Goal: Task Accomplishment & Management: Use online tool/utility

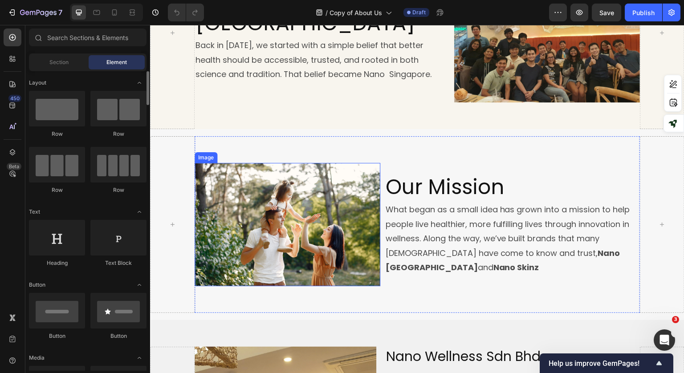
scroll to position [311, 0]
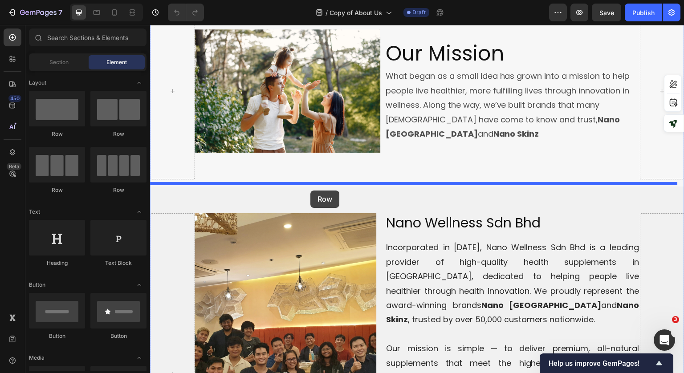
drag, startPoint x: 209, startPoint y: 193, endPoint x: 310, endPoint y: 190, distance: 101.5
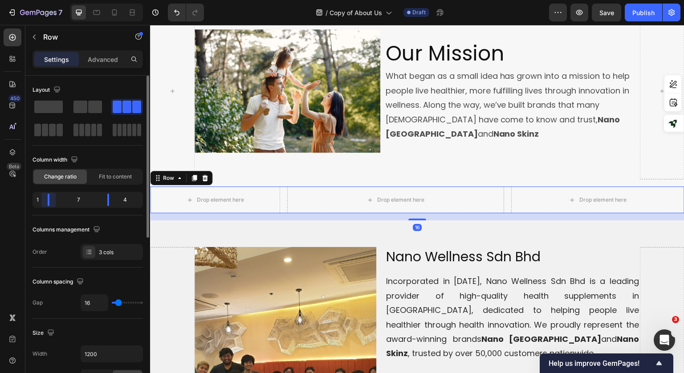
drag, startPoint x: 65, startPoint y: 200, endPoint x: 98, endPoint y: 198, distance: 33.0
click at [24, 0] on body "7 Version history / Copy of About Us Draft Preview Save Publish 450 Beta Sectio…" at bounding box center [342, 0] width 684 height 0
drag, startPoint x: 110, startPoint y: 200, endPoint x: 25, endPoint y: 171, distance: 89.8
click at [164, 0] on body "7 Version history / Copy of About Us Draft Preview Save Publish 450 Beta Sectio…" at bounding box center [342, 0] width 684 height 0
type input "0"
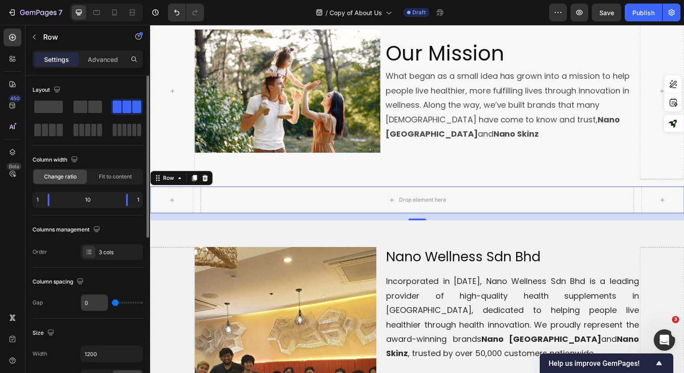
drag, startPoint x: 120, startPoint y: 303, endPoint x: 106, endPoint y: 299, distance: 13.9
type input "0"
click at [112, 302] on input "range" at bounding box center [127, 303] width 31 height 2
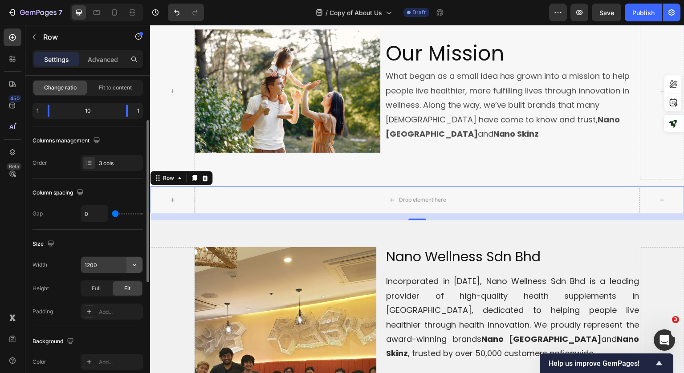
click at [133, 260] on icon "button" at bounding box center [134, 264] width 9 height 9
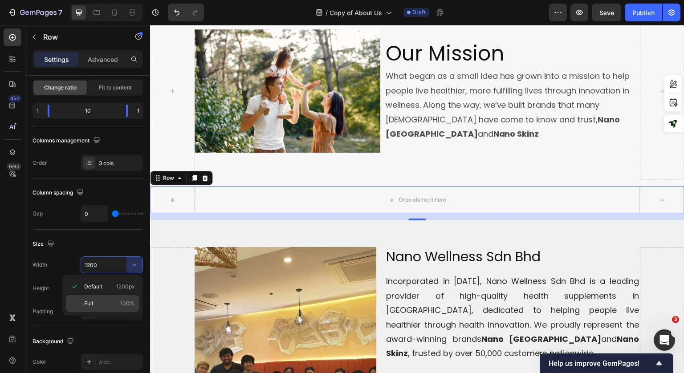
click at [109, 303] on p "Full 100%" at bounding box center [109, 303] width 51 height 8
type input "100%"
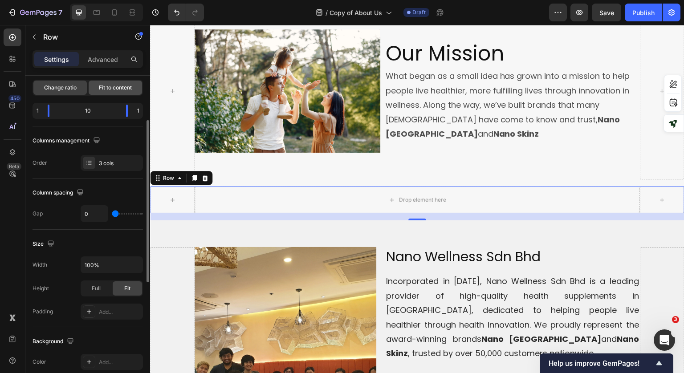
scroll to position [0, 0]
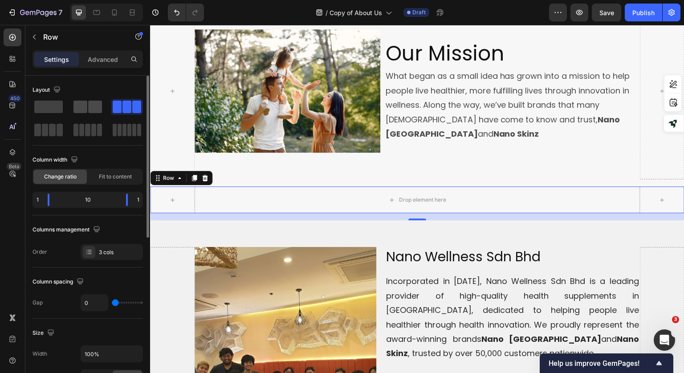
click at [89, 103] on span at bounding box center [95, 107] width 14 height 12
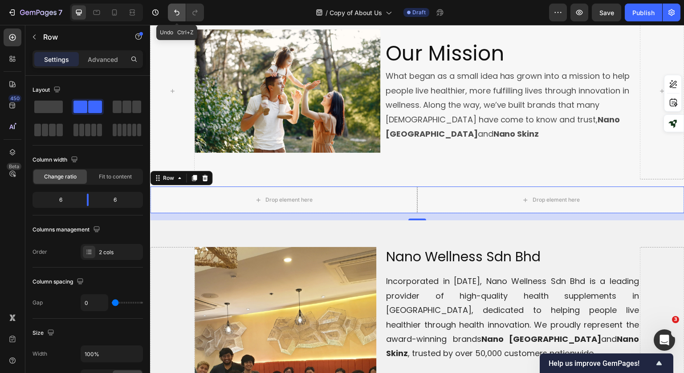
drag, startPoint x: 175, startPoint y: 12, endPoint x: 12, endPoint y: 90, distance: 180.5
click at [175, 12] on icon "Undo/Redo" at bounding box center [176, 12] width 9 height 9
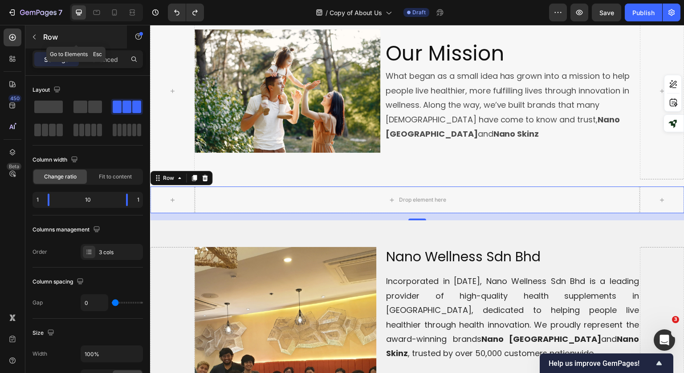
click at [32, 39] on icon "button" at bounding box center [34, 36] width 7 height 7
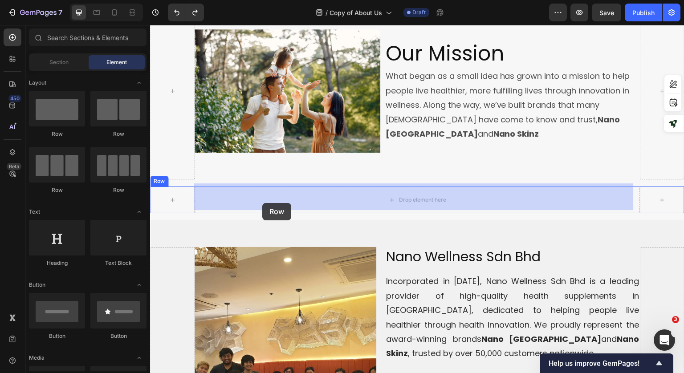
drag, startPoint x: 267, startPoint y: 140, endPoint x: 262, endPoint y: 201, distance: 61.2
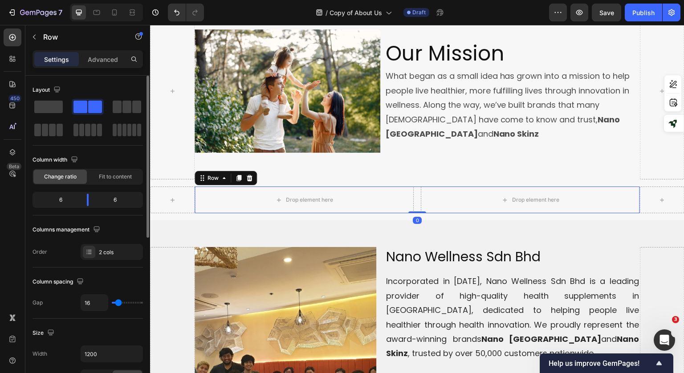
type input "24"
type input "20"
type input "13"
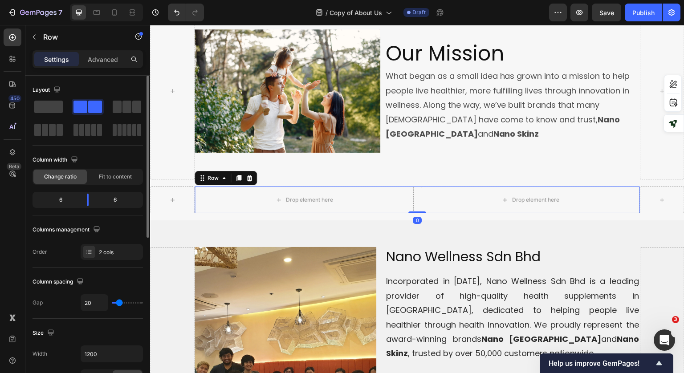
type input "13"
type input "0"
drag, startPoint x: 120, startPoint y: 303, endPoint x: 108, endPoint y: 301, distance: 12.1
type input "0"
click at [112, 303] on input "range" at bounding box center [127, 303] width 31 height 2
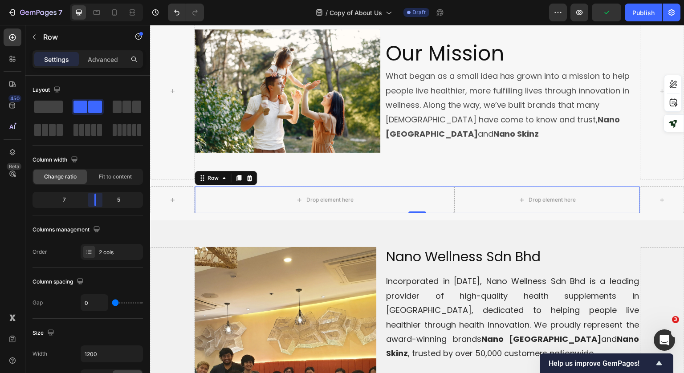
drag, startPoint x: 90, startPoint y: 196, endPoint x: 101, endPoint y: 204, distance: 13.1
click at [101, 0] on body "7 Version history / Copy of About Us Draft Preview Publish 450 Beta Sections(18…" at bounding box center [342, 0] width 684 height 0
click at [39, 35] on button "button" at bounding box center [34, 37] width 14 height 14
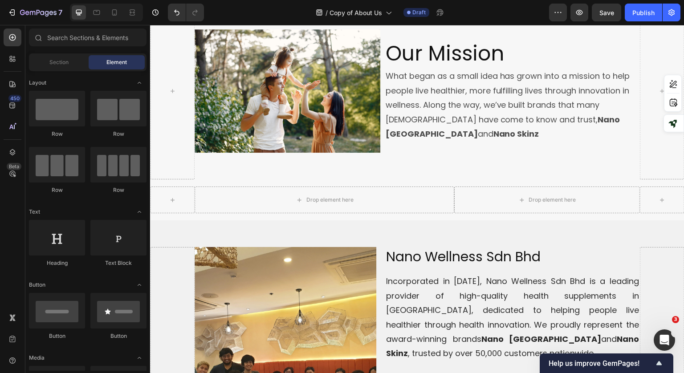
scroll to position [44, 0]
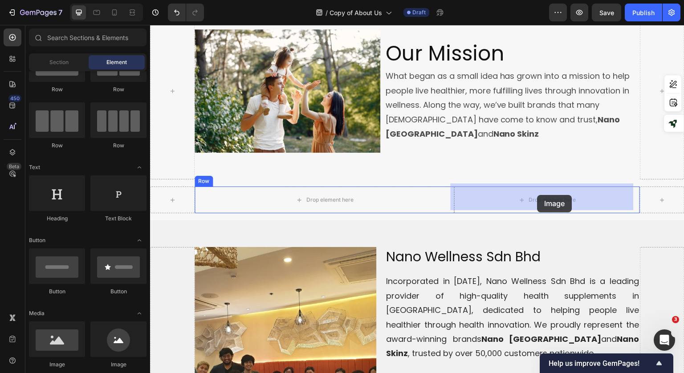
drag, startPoint x: 282, startPoint y: 323, endPoint x: 537, endPoint y: 195, distance: 285.6
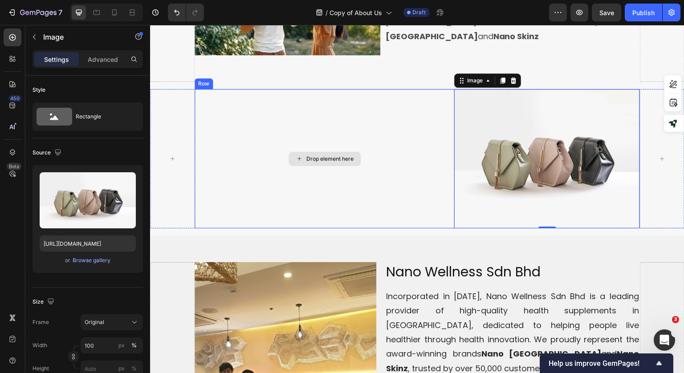
scroll to position [356, 0]
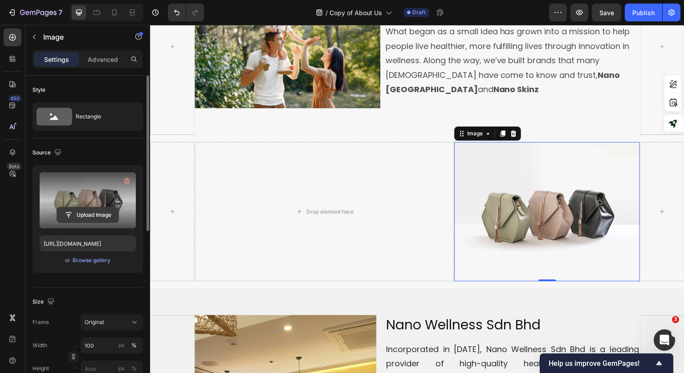
click at [88, 213] on input "file" at bounding box center [87, 214] width 61 height 15
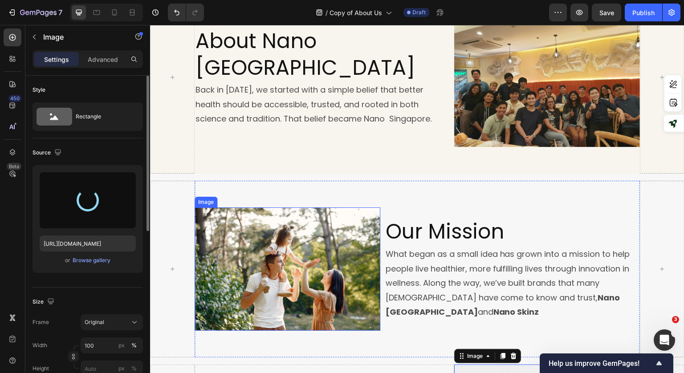
scroll to position [133, 0]
type input "[URL][DOMAIN_NAME]"
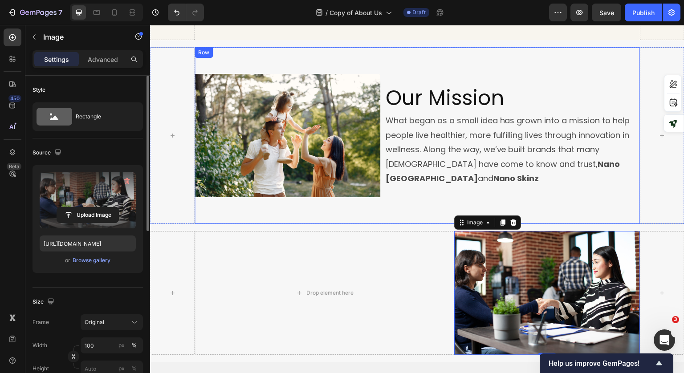
scroll to position [89, 0]
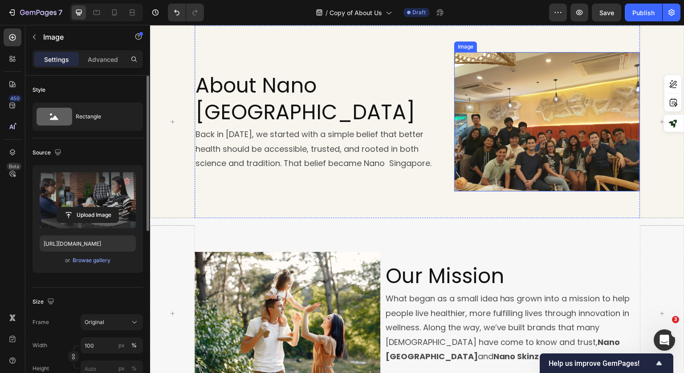
click at [509, 153] on img at bounding box center [547, 121] width 186 height 139
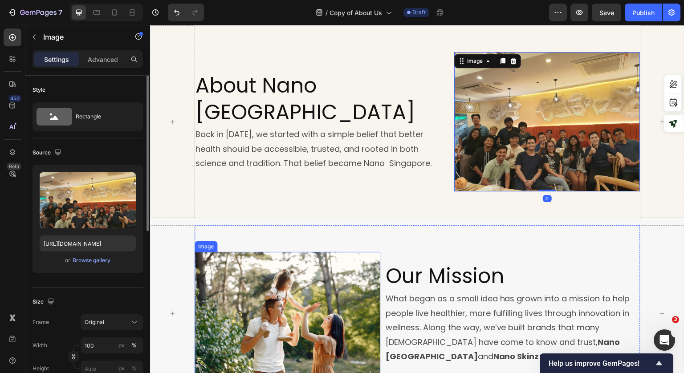
click at [304, 283] on img at bounding box center [287, 314] width 186 height 124
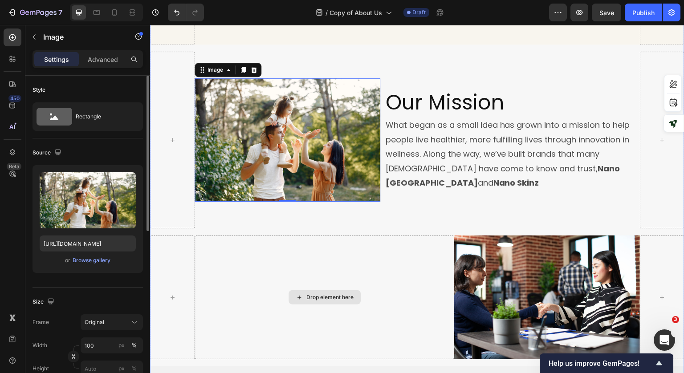
scroll to position [311, 0]
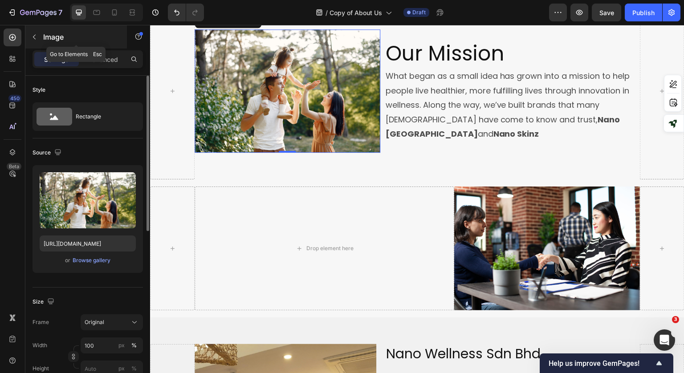
click at [31, 32] on button "button" at bounding box center [34, 37] width 14 height 14
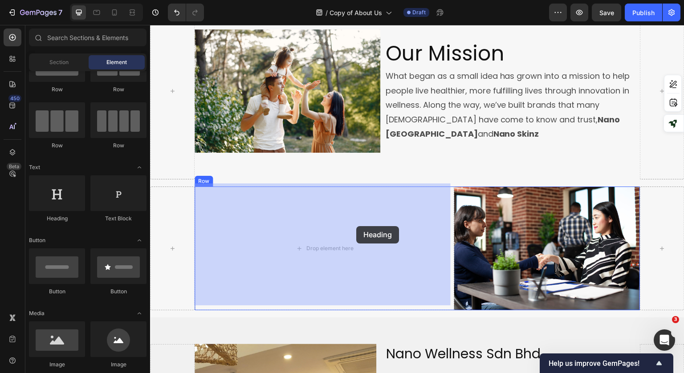
drag, startPoint x: 211, startPoint y: 226, endPoint x: 356, endPoint y: 226, distance: 145.1
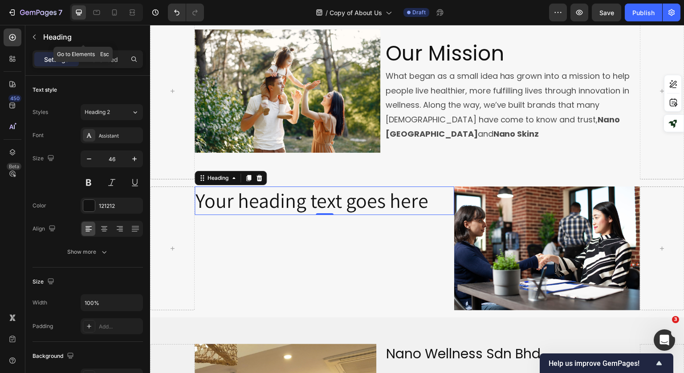
drag, startPoint x: 34, startPoint y: 31, endPoint x: 36, endPoint y: 38, distance: 7.0
click at [34, 32] on button "button" at bounding box center [34, 37] width 14 height 14
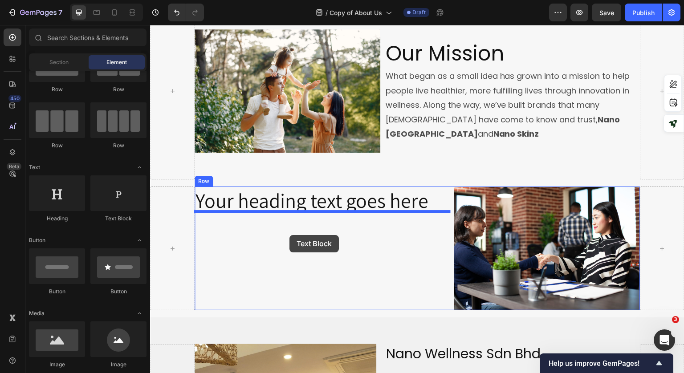
drag, startPoint x: 272, startPoint y: 231, endPoint x: 289, endPoint y: 235, distance: 17.4
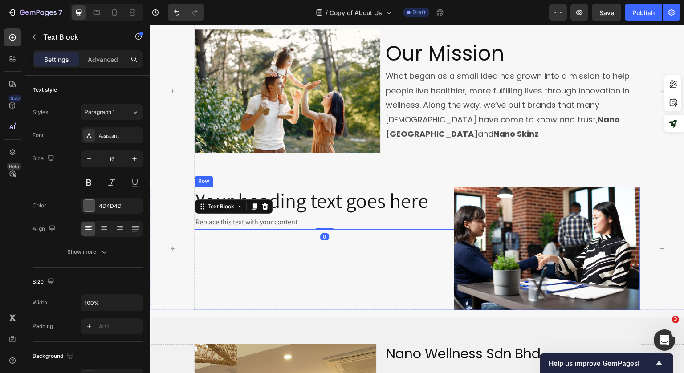
click at [322, 278] on div "Your heading text goes here Heading Replace this text with your content Text Bl…" at bounding box center [323, 248] width 259 height 124
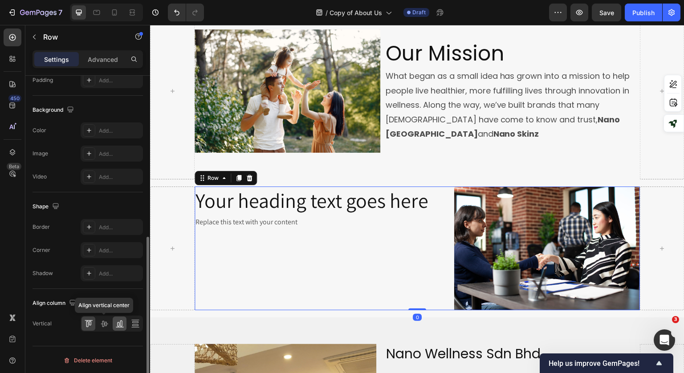
drag, startPoint x: 105, startPoint y: 324, endPoint x: 125, endPoint y: 318, distance: 21.3
click at [105, 323] on icon at bounding box center [104, 323] width 9 height 9
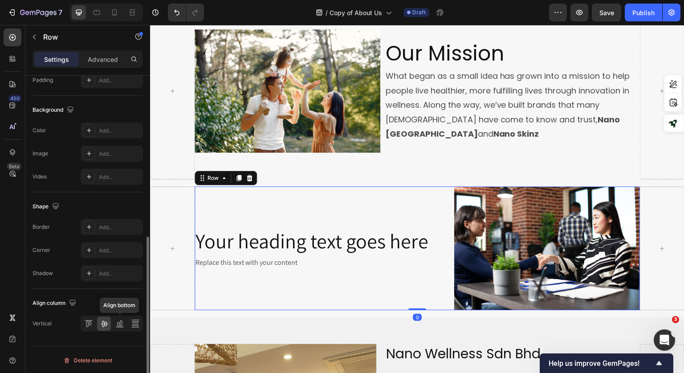
scroll to position [320, 0]
click at [355, 209] on div "Your heading text goes here Heading Replace this text with your content Text Bl…" at bounding box center [323, 248] width 259 height 124
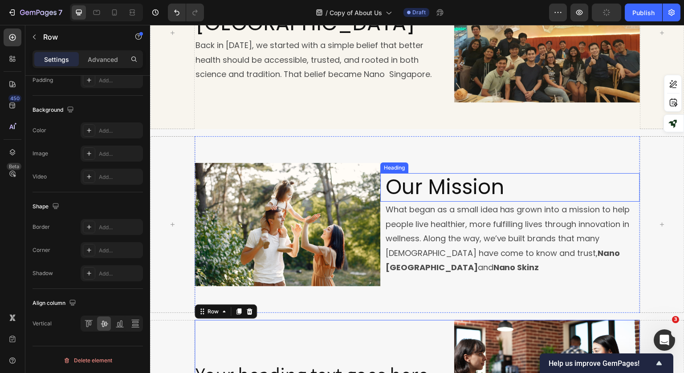
click at [539, 185] on h2 "Our Mission" at bounding box center [511, 187] width 255 height 28
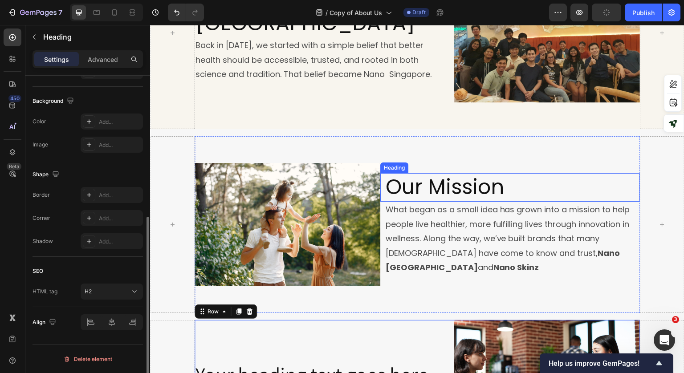
scroll to position [0, 0]
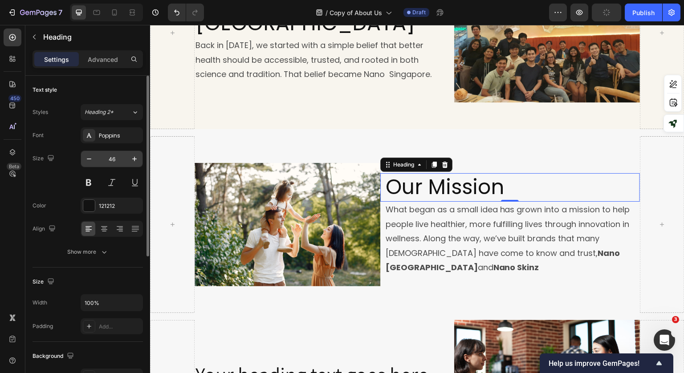
click at [111, 158] on input "46" at bounding box center [111, 159] width 29 height 16
type input "30"
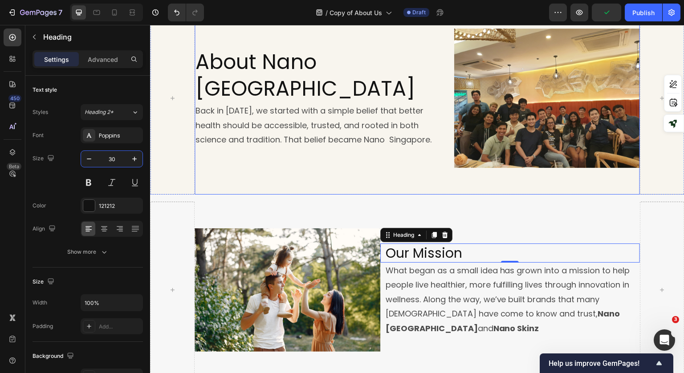
scroll to position [44, 0]
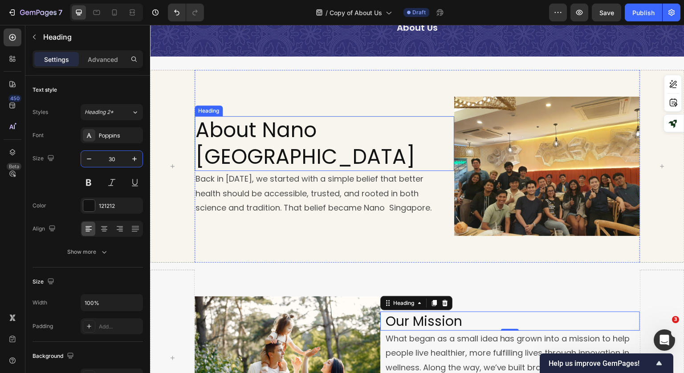
click at [310, 141] on h2 "About Nano [GEOGRAPHIC_DATA]" at bounding box center [323, 143] width 259 height 55
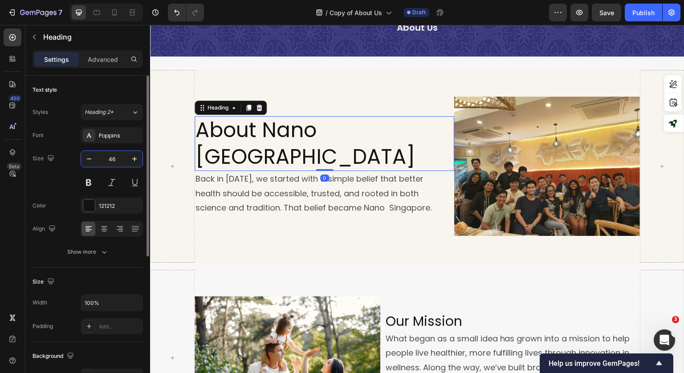
click at [110, 162] on input "46" at bounding box center [111, 159] width 29 height 16
type input "30"
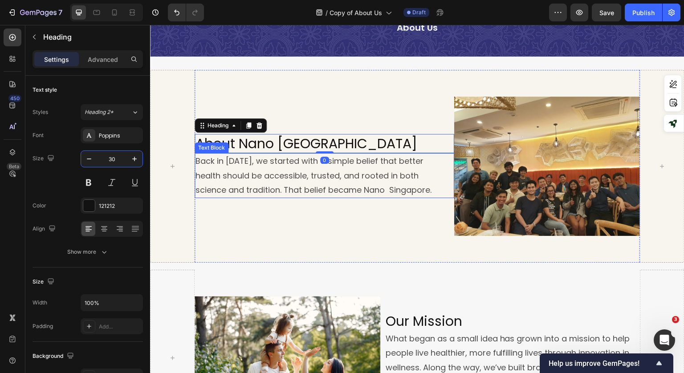
click at [230, 178] on p "Back in [DATE], we started with a simple belief that better health should be ac…" at bounding box center [321, 175] width 253 height 43
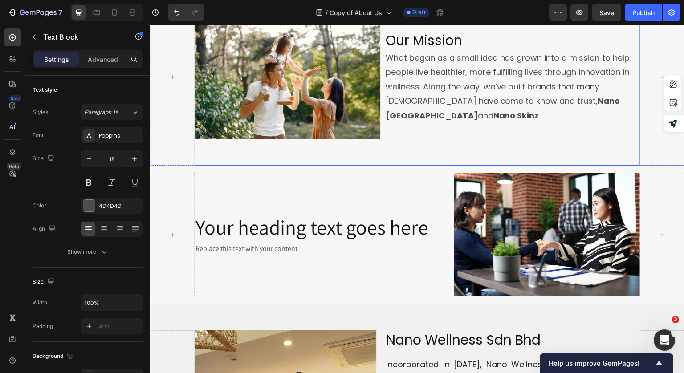
scroll to position [311, 0]
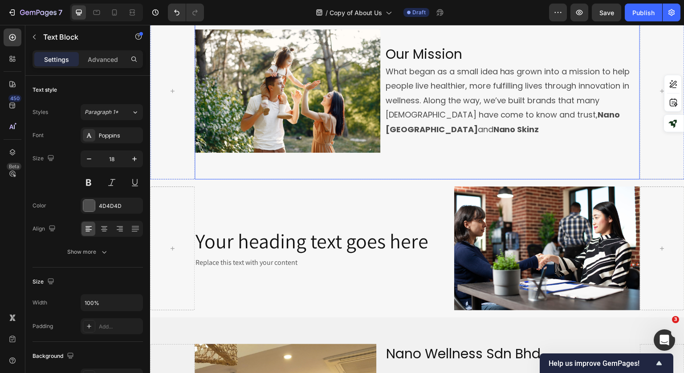
click at [493, 129] on strong "Nano Skinz" at bounding box center [516, 129] width 46 height 11
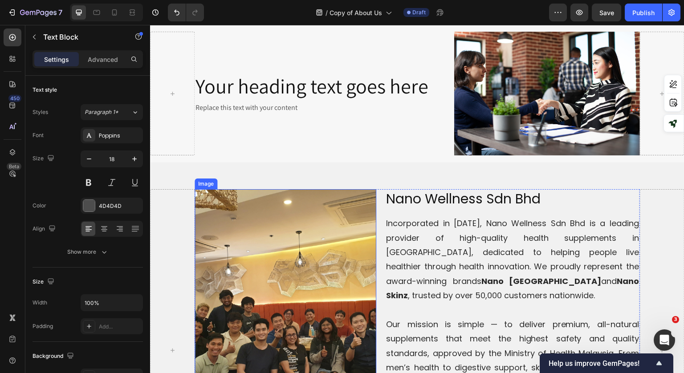
scroll to position [489, 0]
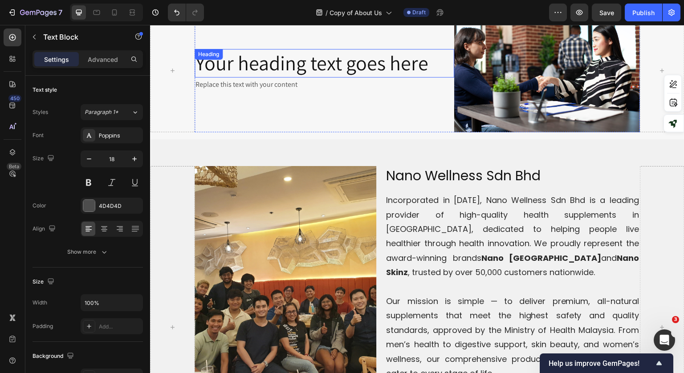
click at [307, 63] on h2 "Your heading text goes here" at bounding box center [323, 63] width 259 height 28
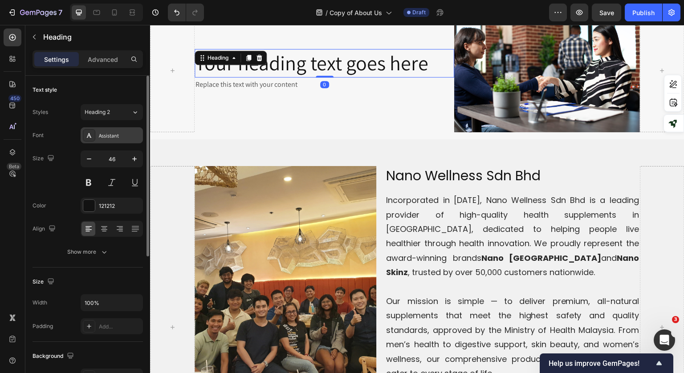
drag, startPoint x: 118, startPoint y: 134, endPoint x: 121, endPoint y: 139, distance: 5.6
click at [118, 134] on div "Assistant" at bounding box center [120, 136] width 42 height 8
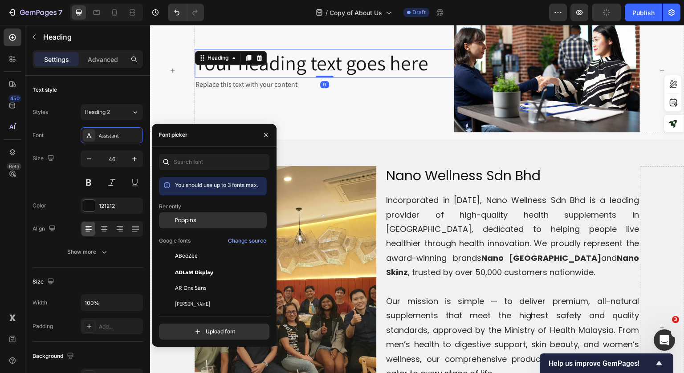
click at [197, 218] on div "Poppins" at bounding box center [220, 220] width 90 height 8
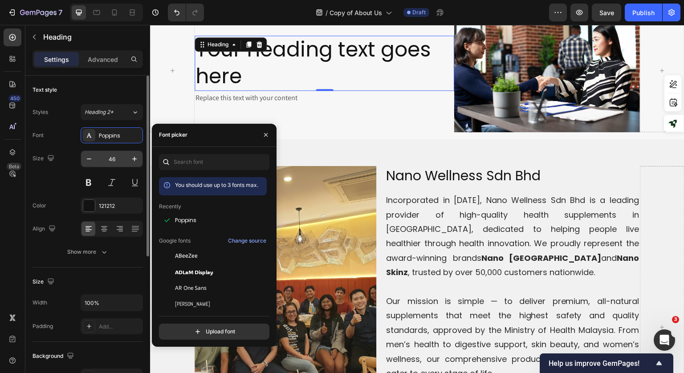
click at [105, 158] on input "46" at bounding box center [111, 159] width 29 height 16
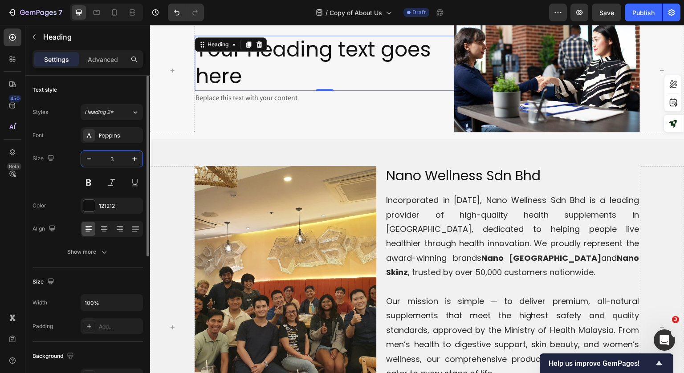
type input "30"
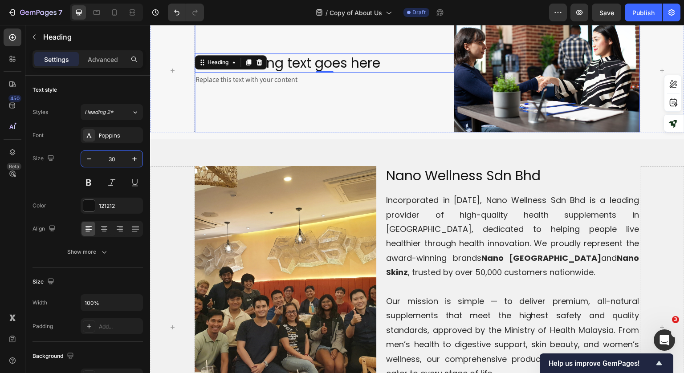
click at [269, 78] on div "Replace this text with your content" at bounding box center [323, 80] width 259 height 15
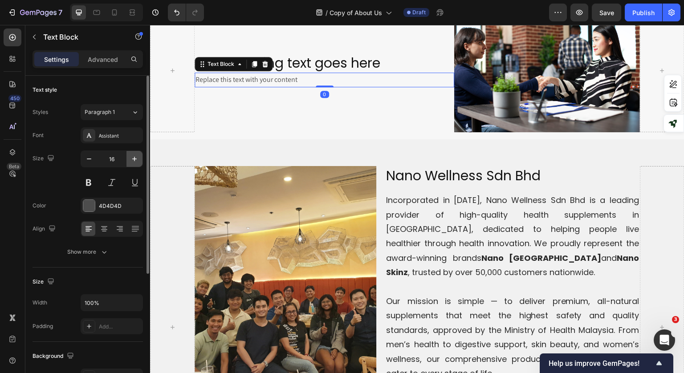
click at [133, 160] on icon "button" at bounding box center [134, 158] width 9 height 9
type input "18"
drag, startPoint x: 117, startPoint y: 132, endPoint x: 135, endPoint y: 145, distance: 22.7
click at [117, 132] on div "Assistant" at bounding box center [120, 136] width 42 height 8
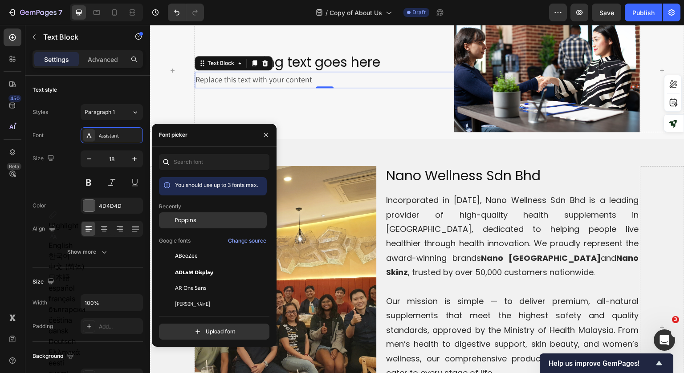
click at [201, 222] on div "Poppins" at bounding box center [220, 220] width 90 height 8
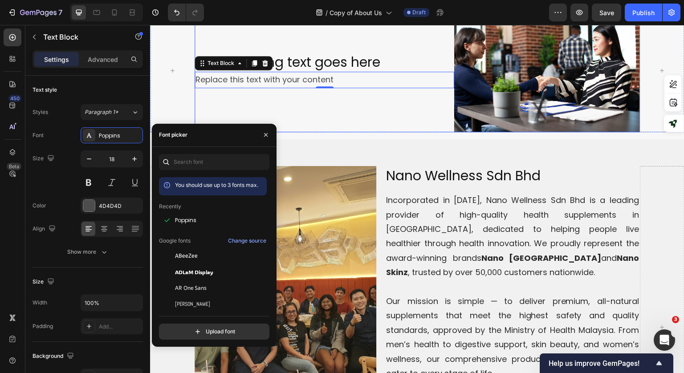
click at [265, 88] on div "Your heading text goes here Heading Replace this text with your content Text Bl…" at bounding box center [323, 70] width 259 height 124
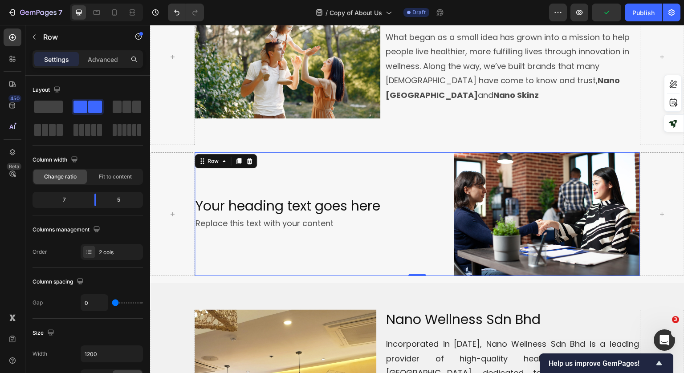
scroll to position [356, 0]
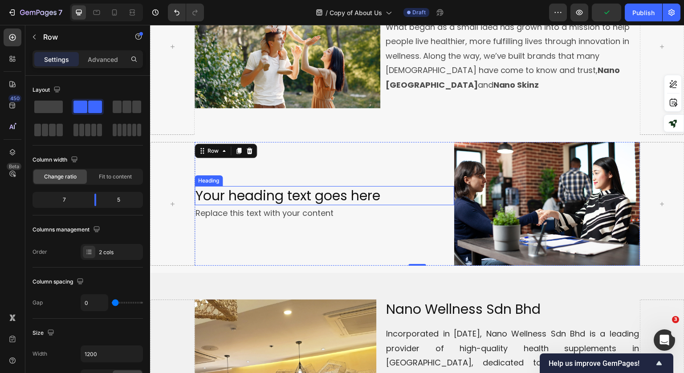
click at [323, 189] on h2 "Your heading text goes here" at bounding box center [323, 195] width 259 height 19
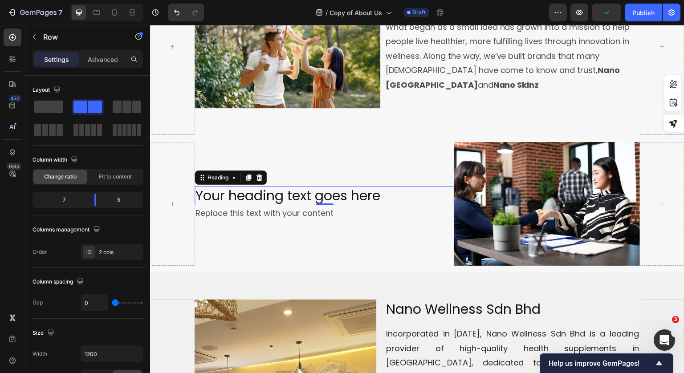
click at [323, 189] on h2 "Your heading text goes here" at bounding box center [323, 195] width 259 height 19
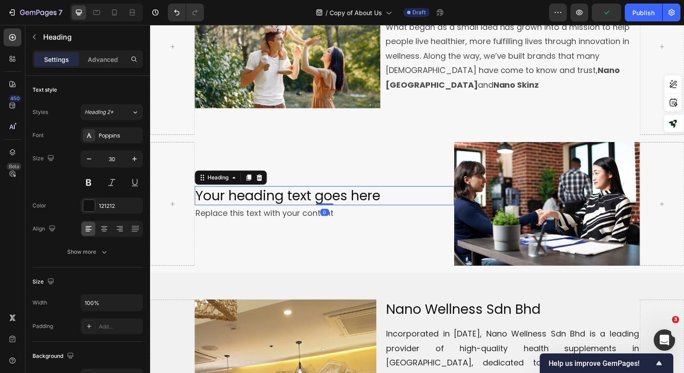
click at [323, 189] on p "Your heading text goes here" at bounding box center [324, 195] width 258 height 17
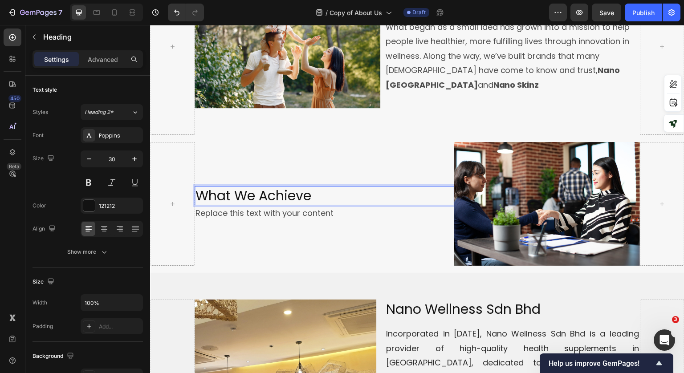
click at [343, 199] on p "What We Achieve" at bounding box center [324, 195] width 258 height 17
click at [331, 212] on div "Replace this text with your content" at bounding box center [323, 213] width 259 height 16
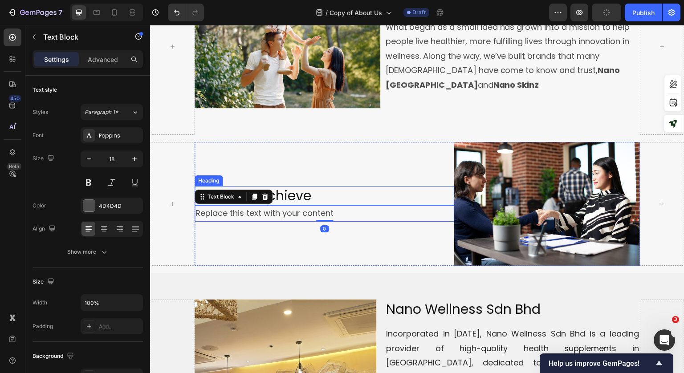
click at [333, 194] on p "What We Achieve" at bounding box center [324, 195] width 258 height 17
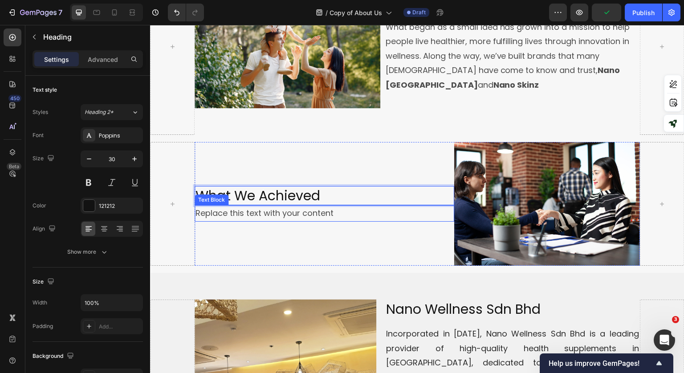
click at [349, 216] on div "Replace this text with your content" at bounding box center [323, 213] width 259 height 16
click at [327, 190] on p "What We Achieved" at bounding box center [324, 195] width 258 height 17
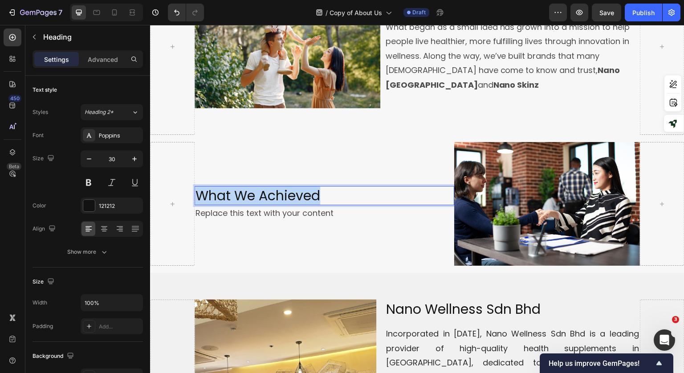
click at [327, 190] on p "What We Achieved" at bounding box center [324, 195] width 258 height 17
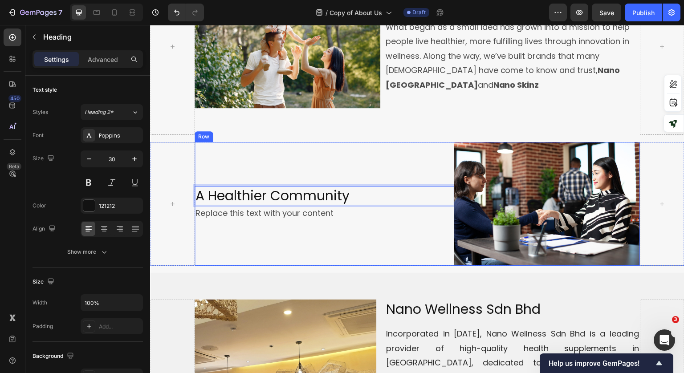
click at [258, 205] on div "Replace this text with your content" at bounding box center [323, 213] width 259 height 16
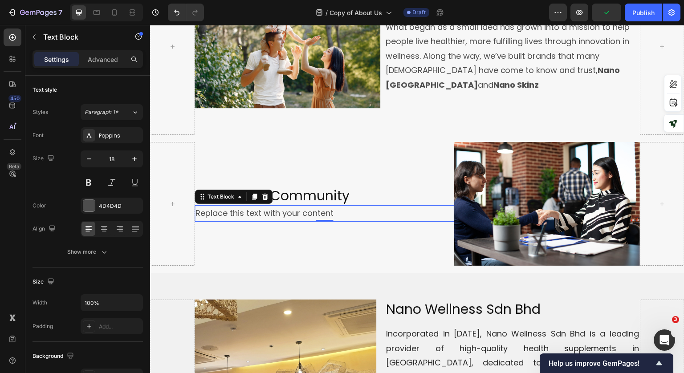
click at [321, 205] on div "Replace this text with your content" at bounding box center [323, 213] width 259 height 16
click at [321, 206] on p "Replace this text with your content" at bounding box center [324, 213] width 258 height 14
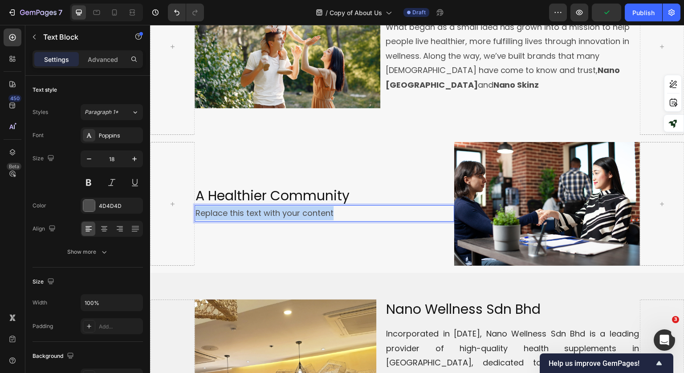
click at [321, 206] on p "Replace this text with your content" at bounding box center [324, 213] width 258 height 14
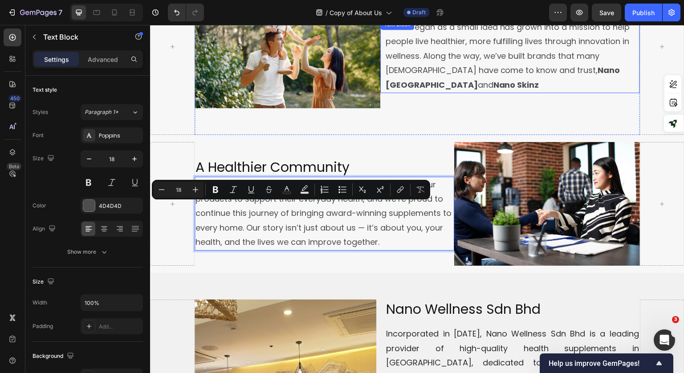
scroll to position [327, 0]
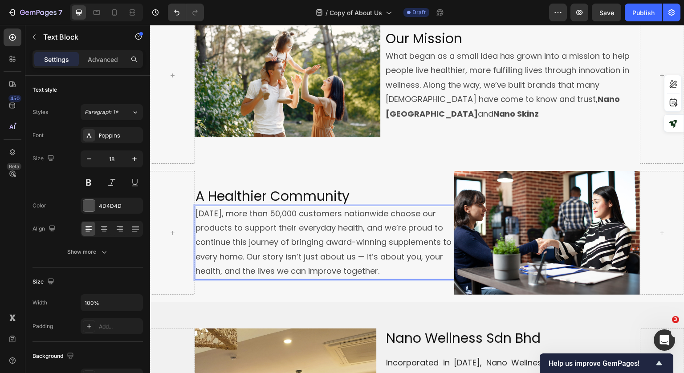
click at [376, 166] on div "Image Nano Wellness Sdn Bhd Heading Title Line Incorporated in [DATE], Nano Wel…" at bounding box center [417, 241] width 534 height 908
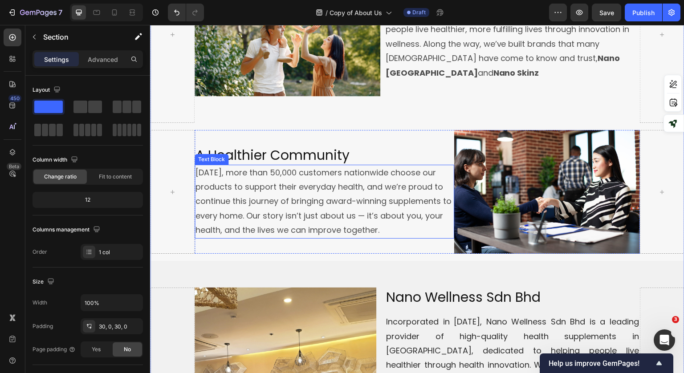
scroll to position [372, 0]
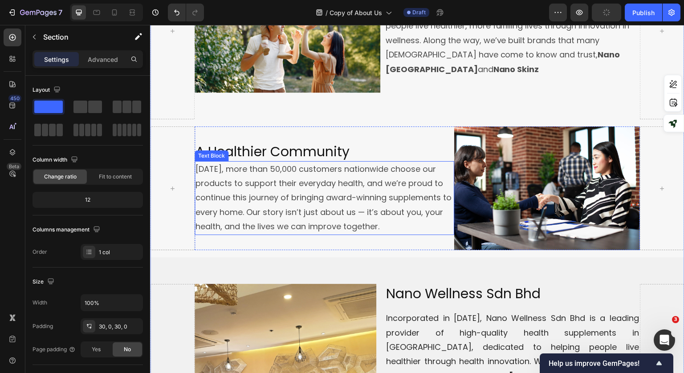
click at [374, 206] on p "[DATE], more than 50,000 customers nationwide choose our products to support th…" at bounding box center [324, 198] width 258 height 72
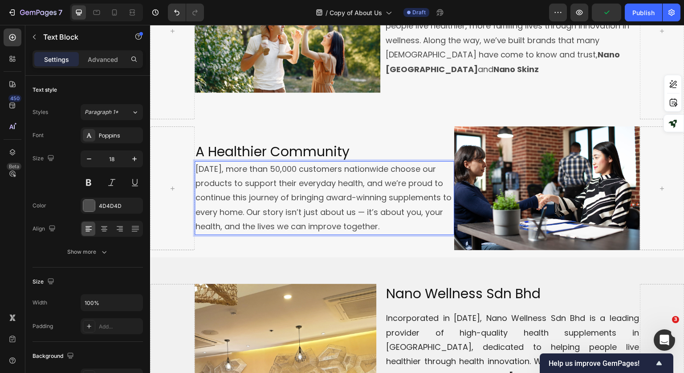
click at [375, 211] on p "[DATE], more than 50,000 customers nationwide choose our products to support th…" at bounding box center [324, 198] width 258 height 72
click at [372, 209] on p "[DATE], more than 50,000 customers nationwide choose our products to support th…" at bounding box center [324, 198] width 258 height 72
click at [273, 162] on p "[DATE], more than 50,000 customers nationwide choose our products to support th…" at bounding box center [324, 198] width 258 height 72
click at [425, 210] on p "[DATE], more than 100,000 customers nationwide choose our products to support t…" at bounding box center [324, 198] width 258 height 72
click at [410, 143] on p "A Healthier Community" at bounding box center [324, 151] width 258 height 17
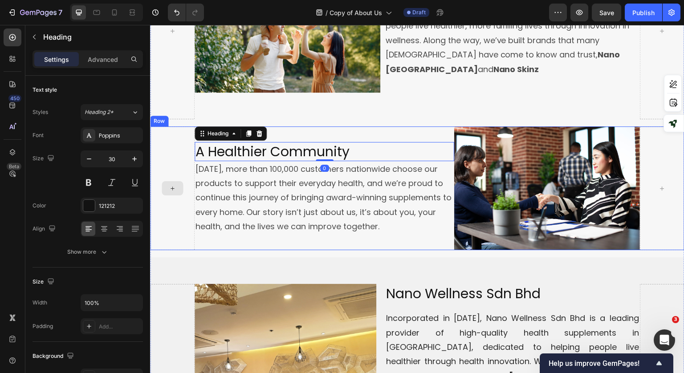
click at [184, 212] on div at bounding box center [172, 188] width 44 height 124
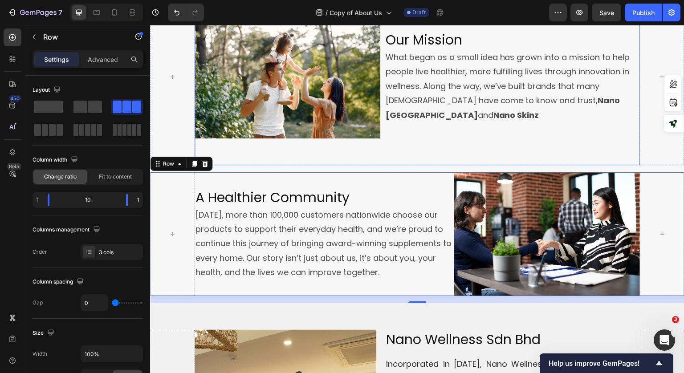
scroll to position [327, 0]
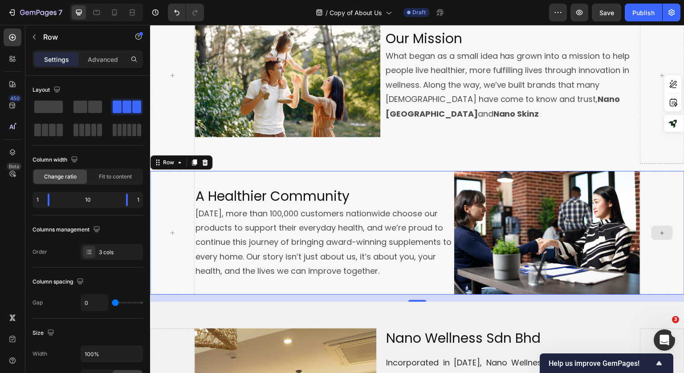
click at [650, 174] on div at bounding box center [661, 233] width 44 height 124
click at [101, 59] on p "Advanced" at bounding box center [103, 59] width 30 height 9
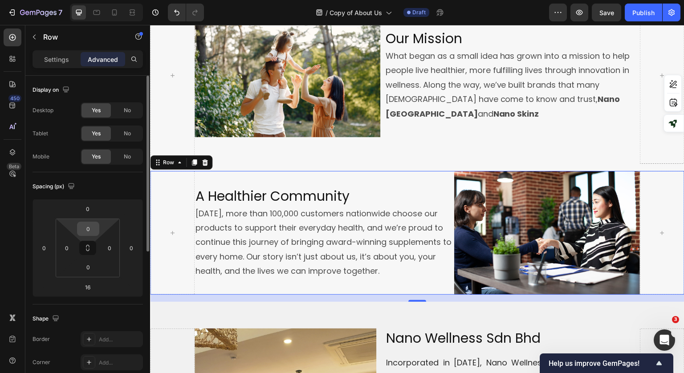
click at [88, 229] on input "0" at bounding box center [88, 228] width 18 height 13
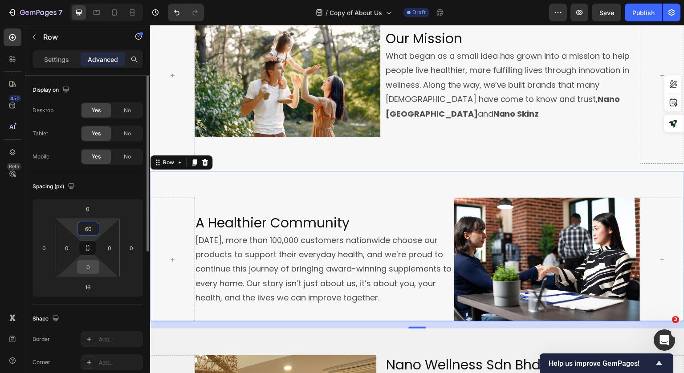
type input "60"
click at [85, 262] on input "0" at bounding box center [88, 266] width 18 height 13
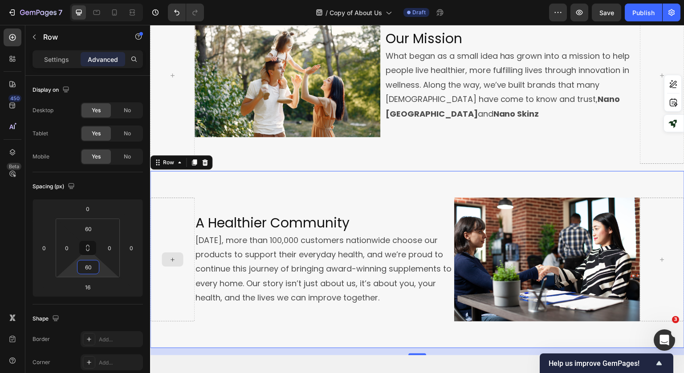
type input "60"
click at [189, 223] on div at bounding box center [172, 260] width 44 height 124
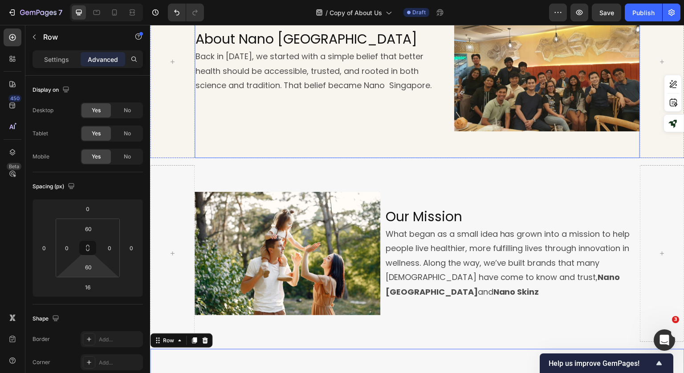
click at [414, 133] on div "About Nano Singapore Heading Back in [DATE], we started with a simple belief th…" at bounding box center [416, 61] width 445 height 193
click at [62, 56] on p "Settings" at bounding box center [56, 59] width 25 height 9
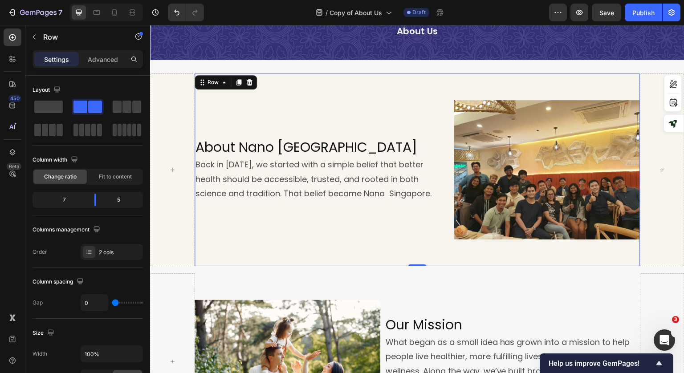
scroll to position [0, 0]
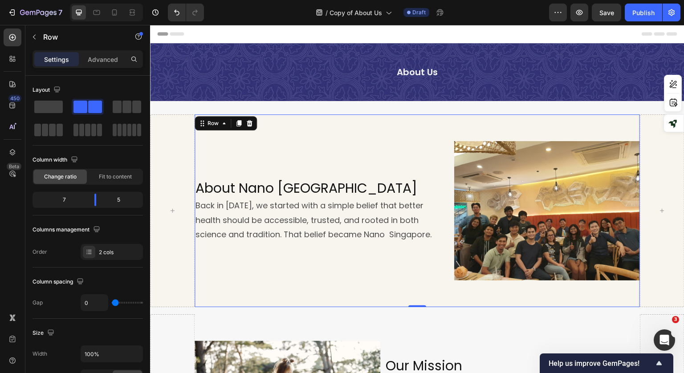
click at [311, 280] on div "About Nano Singapore Heading Back in [DATE], we started with a simple belief th…" at bounding box center [416, 210] width 445 height 193
click at [167, 262] on div at bounding box center [172, 210] width 44 height 193
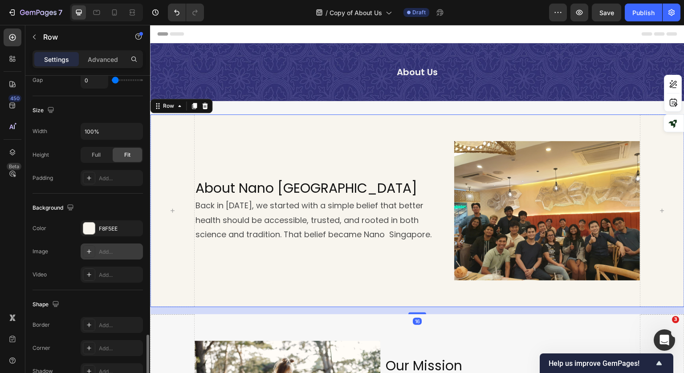
scroll to position [320, 0]
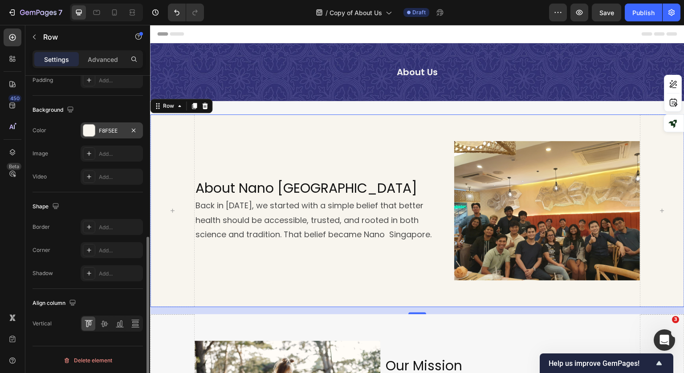
click at [105, 132] on div "F8F5EE" at bounding box center [112, 131] width 26 height 8
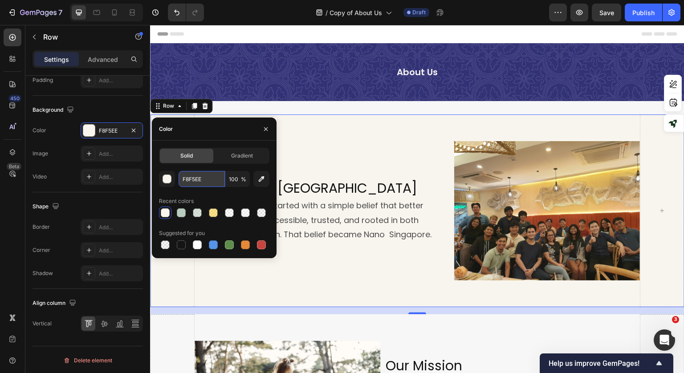
click at [197, 183] on input "F8F5EE" at bounding box center [201, 179] width 46 height 16
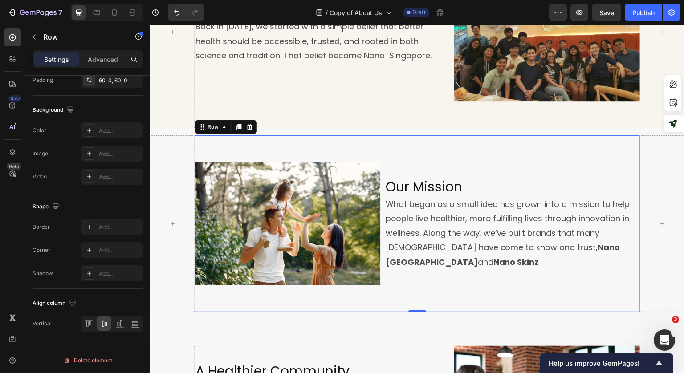
scroll to position [267, 0]
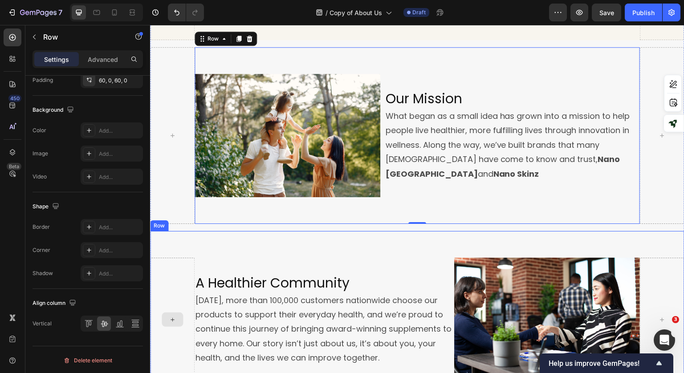
click at [175, 276] on div at bounding box center [172, 320] width 44 height 124
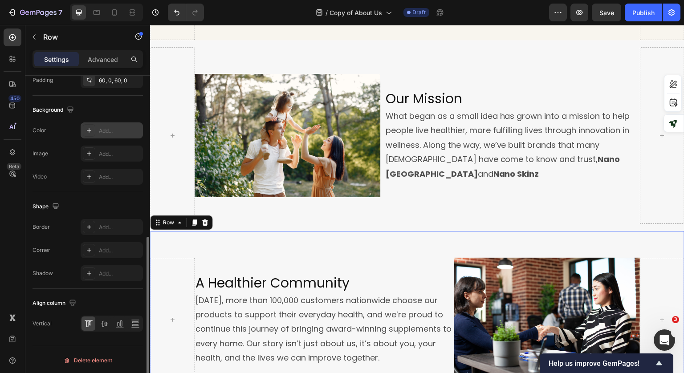
click at [105, 133] on div "Add..." at bounding box center [120, 131] width 42 height 8
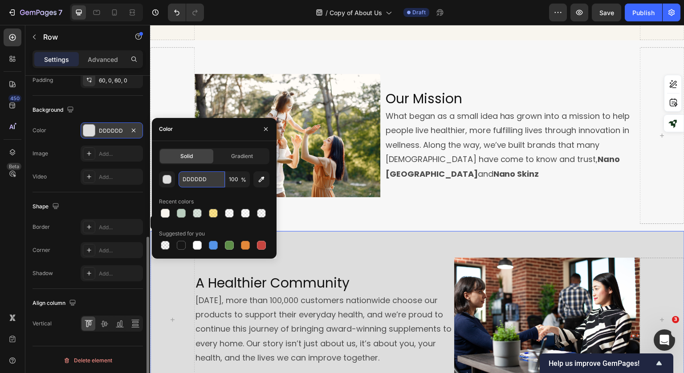
click at [201, 179] on input "DDDDDD" at bounding box center [201, 179] width 46 height 16
paste input "F8F5EE"
type input "F8F5EE"
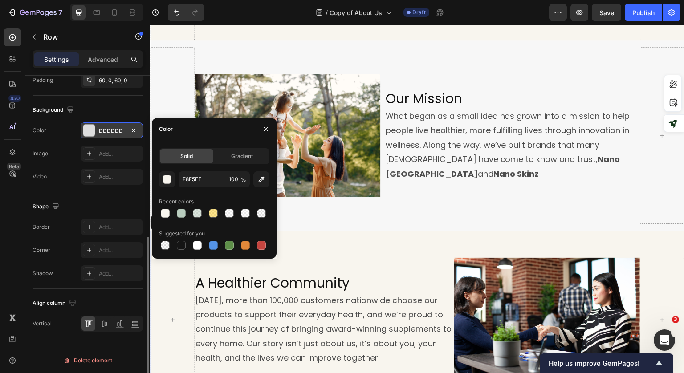
click at [262, 130] on icon "button" at bounding box center [265, 128] width 7 height 7
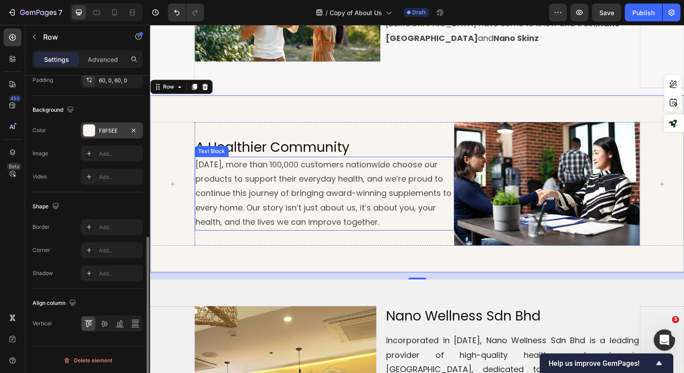
scroll to position [445, 0]
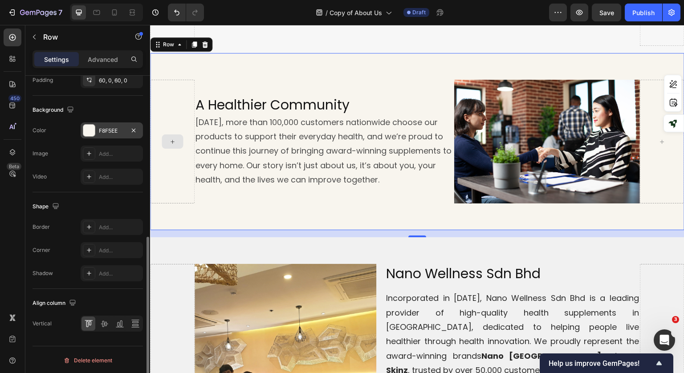
click at [179, 180] on div at bounding box center [172, 142] width 44 height 124
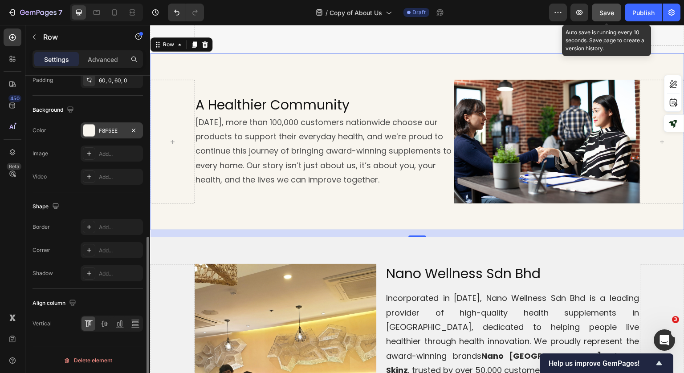
click at [607, 12] on span "Save" at bounding box center [606, 13] width 15 height 8
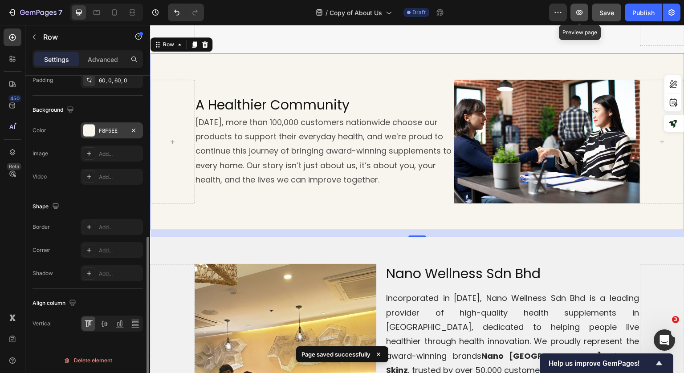
click at [577, 16] on icon "button" at bounding box center [578, 12] width 9 height 9
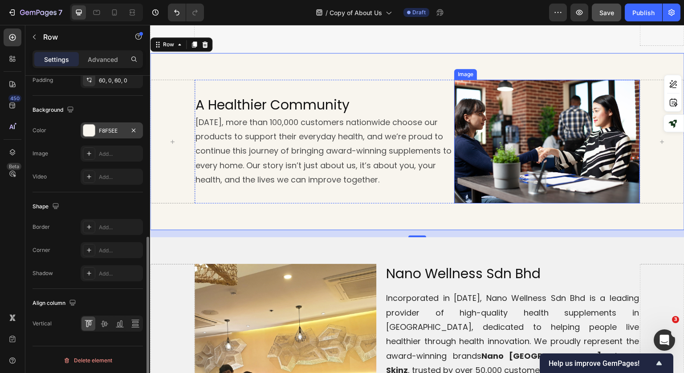
scroll to position [311, 0]
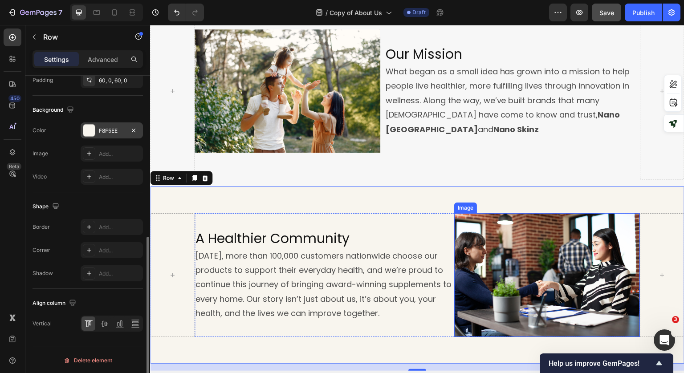
click at [522, 259] on img at bounding box center [547, 275] width 186 height 124
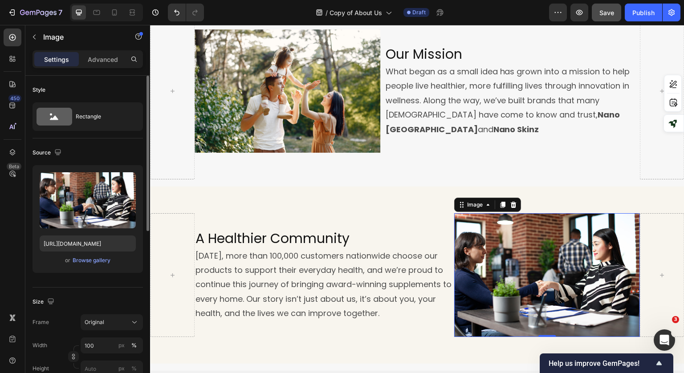
click at [475, 265] on img at bounding box center [547, 275] width 186 height 124
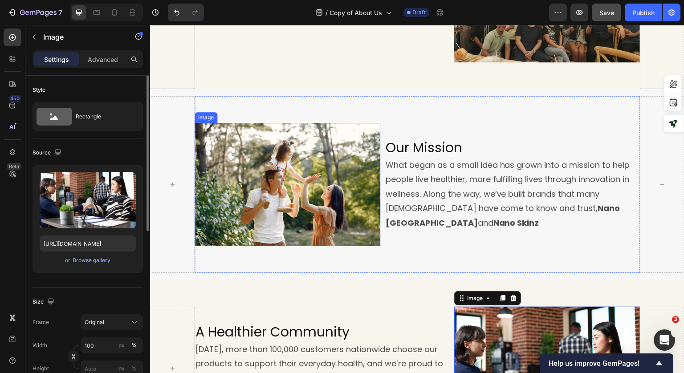
scroll to position [222, 0]
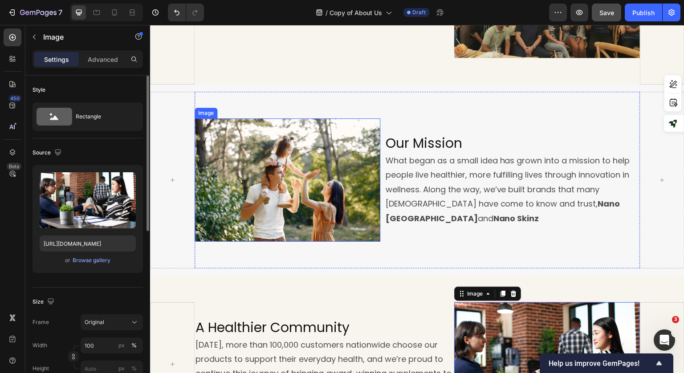
click at [305, 210] on img at bounding box center [287, 180] width 186 height 124
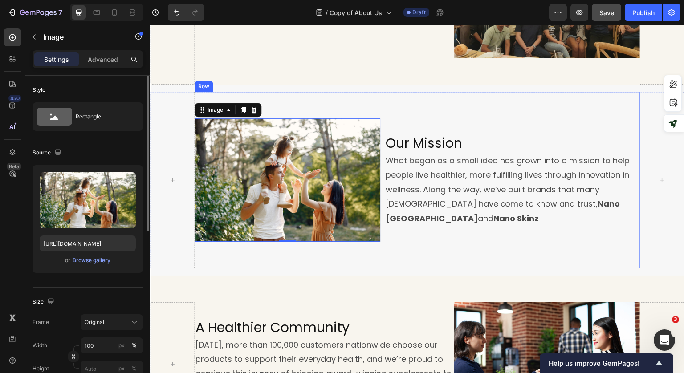
click at [435, 99] on div "Image 0 Our Mission Heading What began as a small idea has grown into a mission…" at bounding box center [416, 180] width 445 height 177
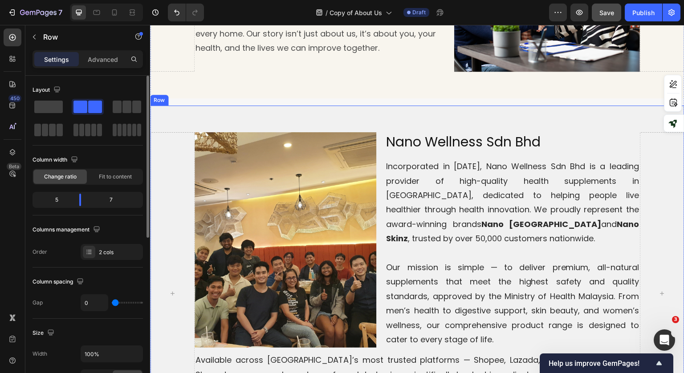
scroll to position [578, 0]
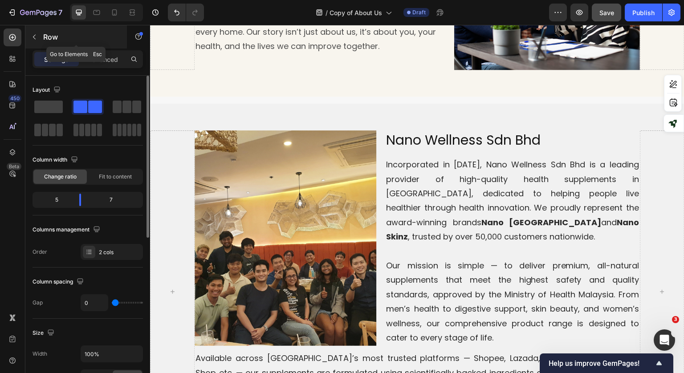
click at [36, 39] on icon "button" at bounding box center [34, 36] width 7 height 7
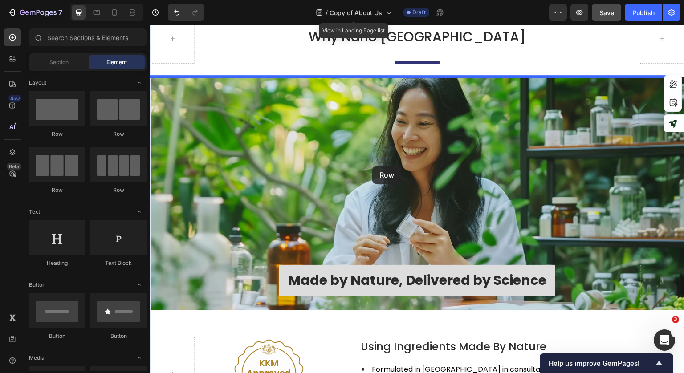
scroll to position [1319, 0]
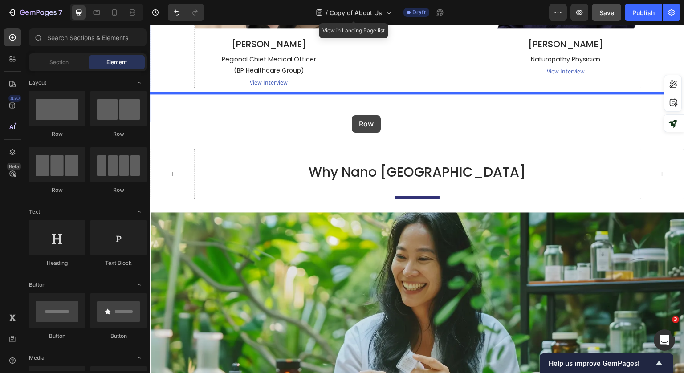
drag, startPoint x: 216, startPoint y: 197, endPoint x: 352, endPoint y: 115, distance: 158.5
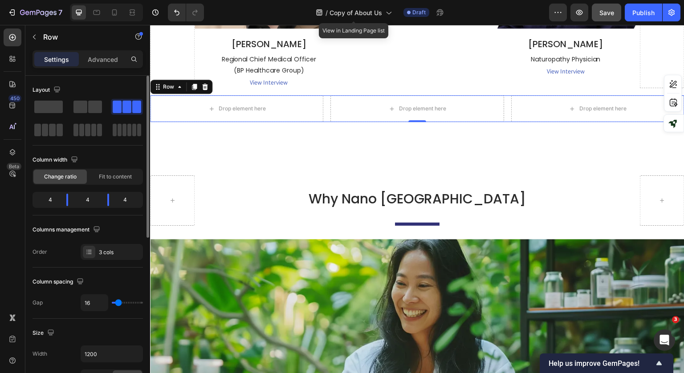
type input "0"
drag, startPoint x: 117, startPoint y: 304, endPoint x: 109, endPoint y: 355, distance: 51.1
type input "0"
click at [112, 303] on input "range" at bounding box center [127, 303] width 31 height 2
click at [132, 351] on icon "button" at bounding box center [134, 353] width 9 height 9
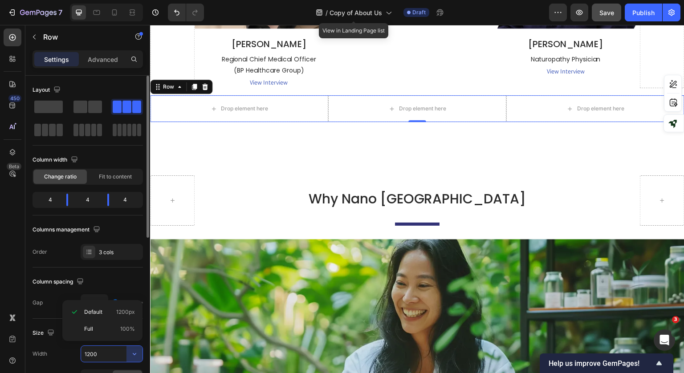
drag, startPoint x: 110, startPoint y: 324, endPoint x: 120, endPoint y: 311, distance: 15.6
click at [110, 324] on div "Full 100%" at bounding box center [102, 328] width 73 height 17
type input "100%"
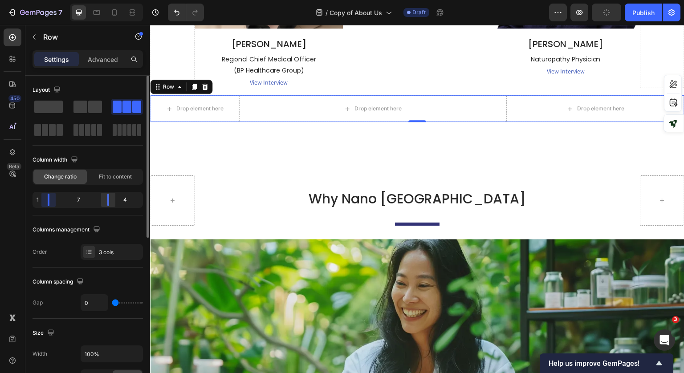
drag, startPoint x: 72, startPoint y: 200, endPoint x: 103, endPoint y: 200, distance: 31.6
click at [45, 0] on body "7 Version history / Copy of About Us Draft Preview Publish 450 Beta Sections(18…" at bounding box center [342, 0] width 684 height 0
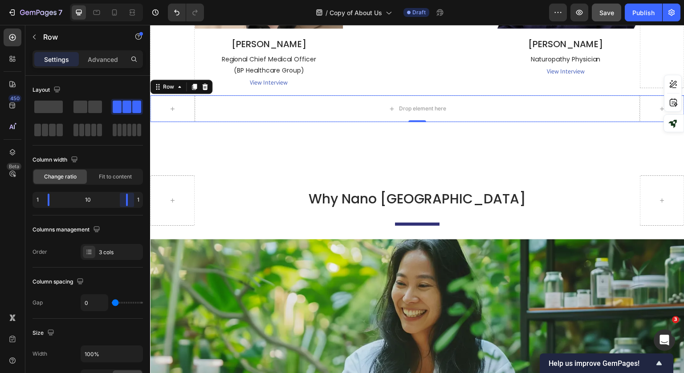
drag, startPoint x: 106, startPoint y: 199, endPoint x: 152, endPoint y: 203, distance: 46.4
click at [152, 0] on body "7 Version history / Copy of About Us Draft Preview Save Publish 450 Beta Sectio…" at bounding box center [342, 0] width 684 height 0
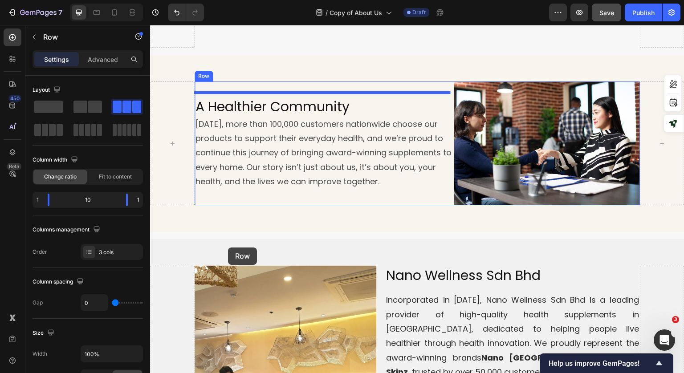
scroll to position [471, 0]
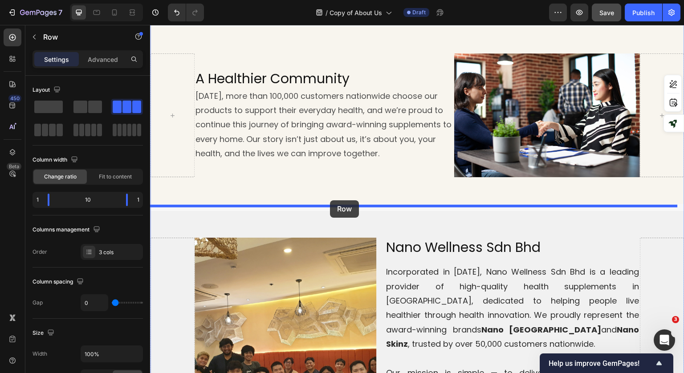
drag, startPoint x: 187, startPoint y: 332, endPoint x: 330, endPoint y: 200, distance: 194.6
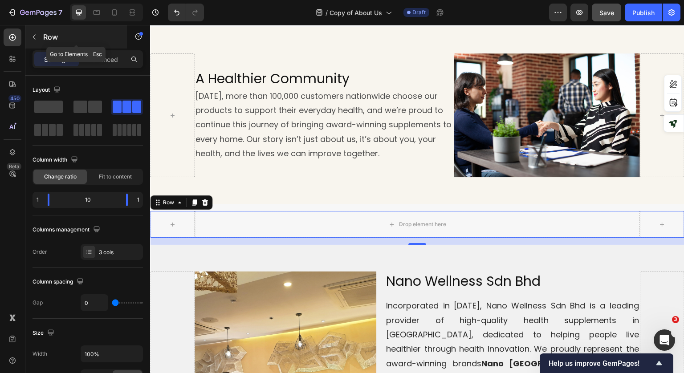
click at [32, 40] on button "button" at bounding box center [34, 37] width 14 height 14
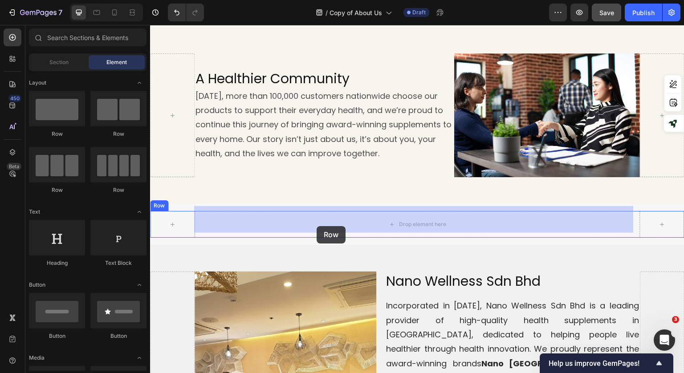
drag, startPoint x: 213, startPoint y: 201, endPoint x: 316, endPoint y: 225, distance: 106.1
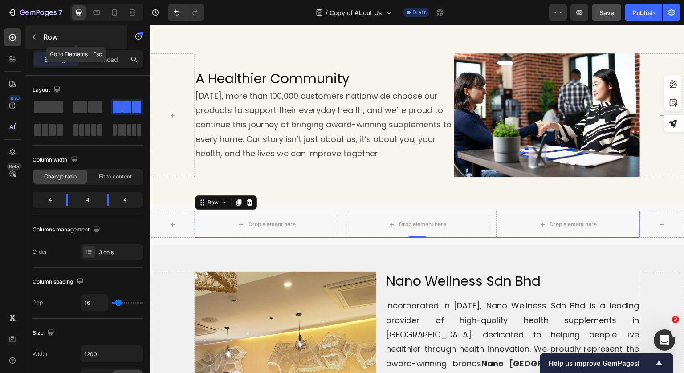
click at [32, 33] on icon "button" at bounding box center [34, 36] width 7 height 7
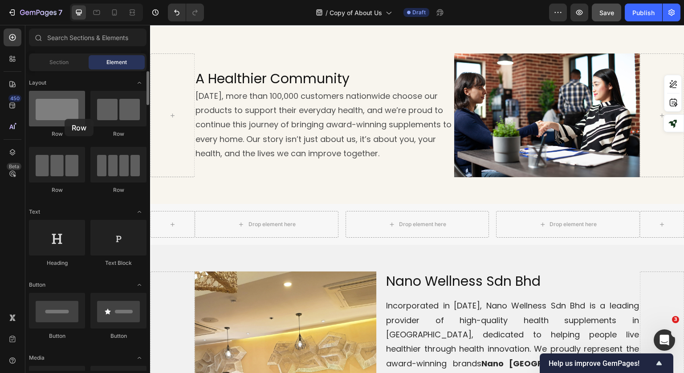
drag, startPoint x: 56, startPoint y: 119, endPoint x: 65, endPoint y: 119, distance: 8.9
click at [65, 119] on div at bounding box center [57, 109] width 56 height 36
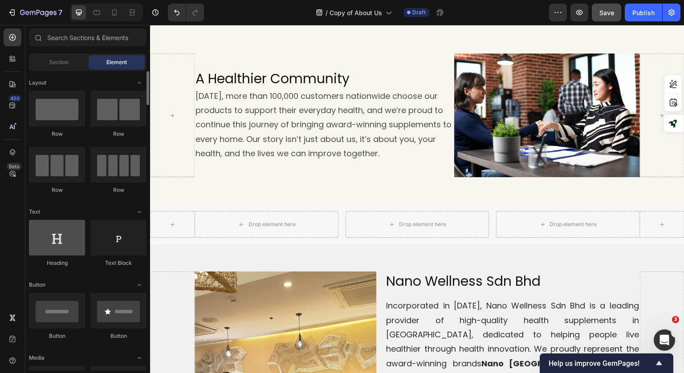
scroll to position [89, 0]
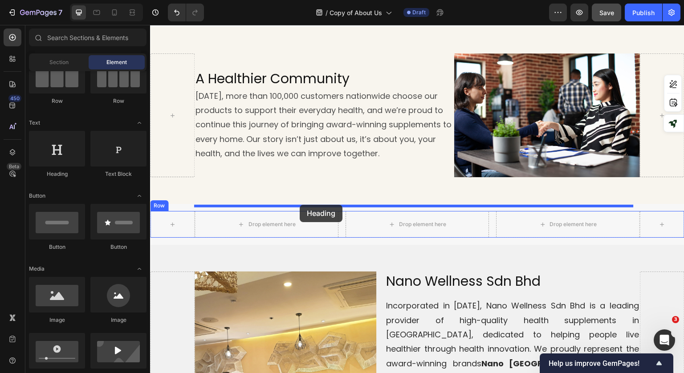
drag, startPoint x: 212, startPoint y: 184, endPoint x: 299, endPoint y: 205, distance: 90.0
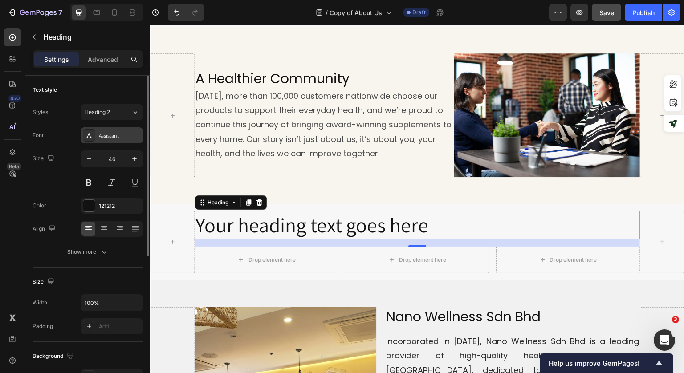
click at [112, 133] on div "Assistant" at bounding box center [120, 136] width 42 height 8
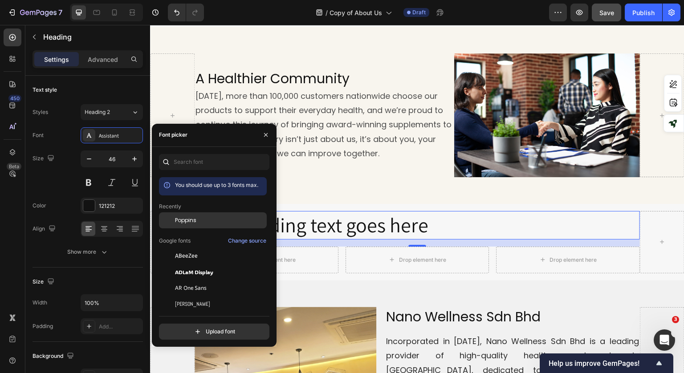
click at [207, 223] on div "Poppins" at bounding box center [220, 220] width 90 height 8
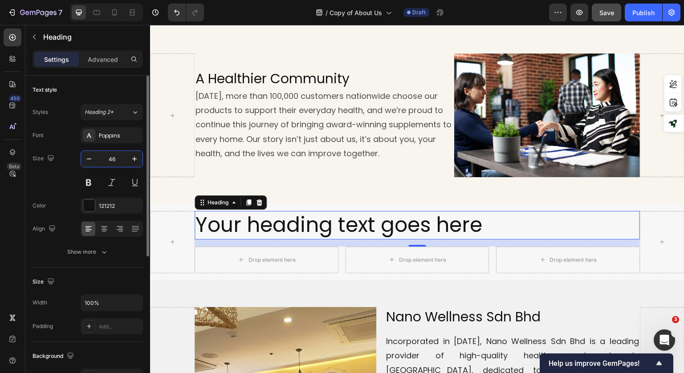
click at [109, 160] on input "46" at bounding box center [111, 159] width 29 height 16
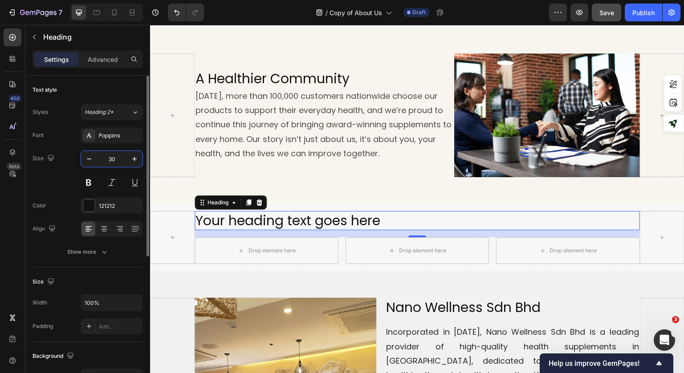
type input "3"
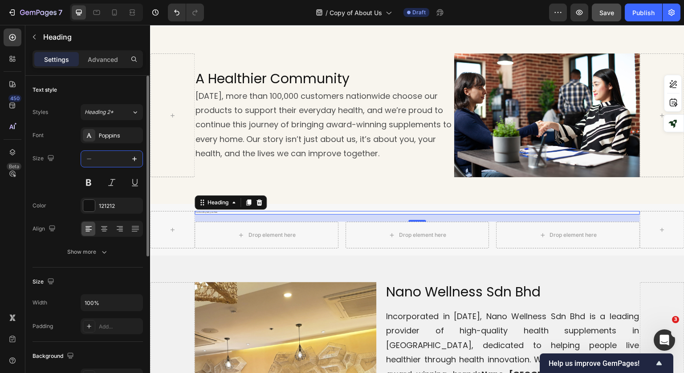
click at [118, 160] on input "text" at bounding box center [111, 159] width 29 height 16
type input "30"
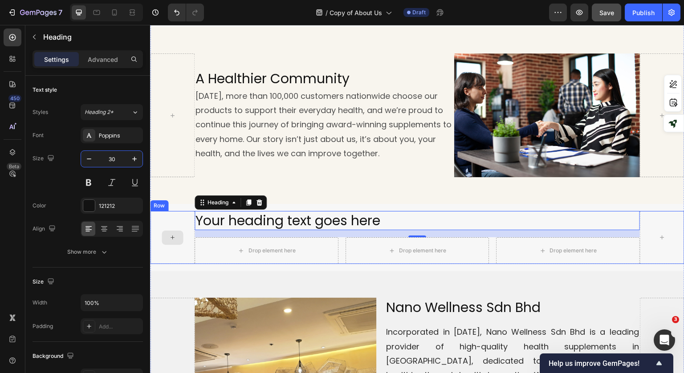
click at [178, 213] on div at bounding box center [172, 237] width 44 height 53
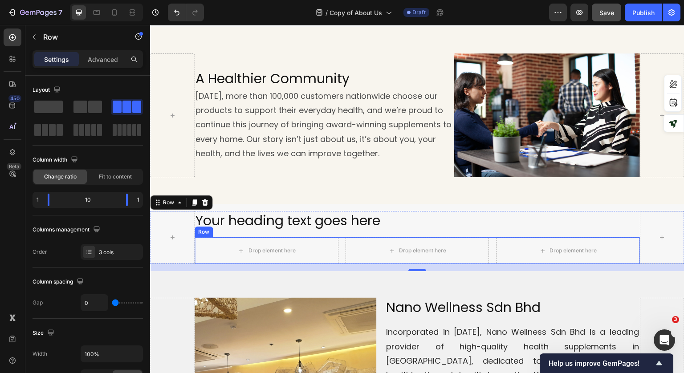
click at [338, 246] on div "Drop element here Drop element here Drop element here Row" at bounding box center [416, 250] width 445 height 27
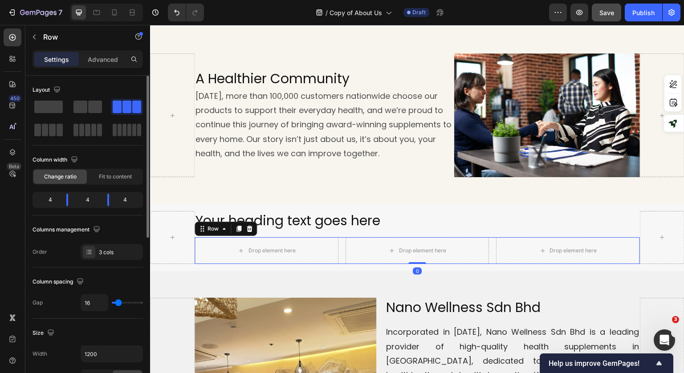
type input "0"
drag, startPoint x: 118, startPoint y: 303, endPoint x: 105, endPoint y: 303, distance: 13.3
type input "0"
click at [112, 303] on input "range" at bounding box center [127, 303] width 31 height 2
click at [93, 302] on input "0" at bounding box center [94, 303] width 27 height 16
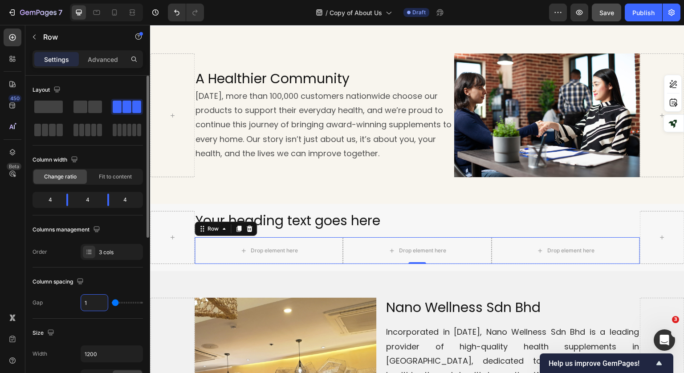
type input "10"
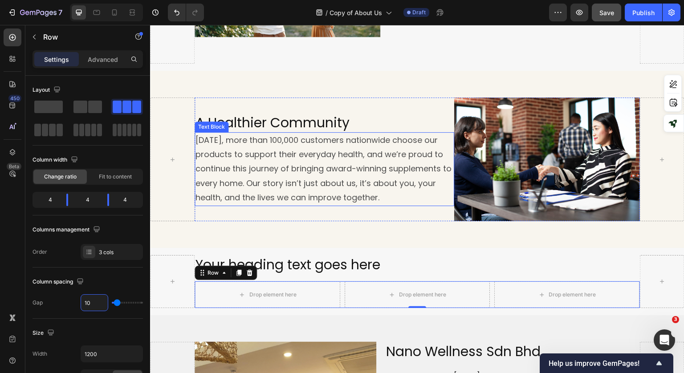
scroll to position [427, 0]
click at [426, 180] on p "[DATE], more than 100,000 customers nationwide choose our products to support t…" at bounding box center [324, 169] width 258 height 72
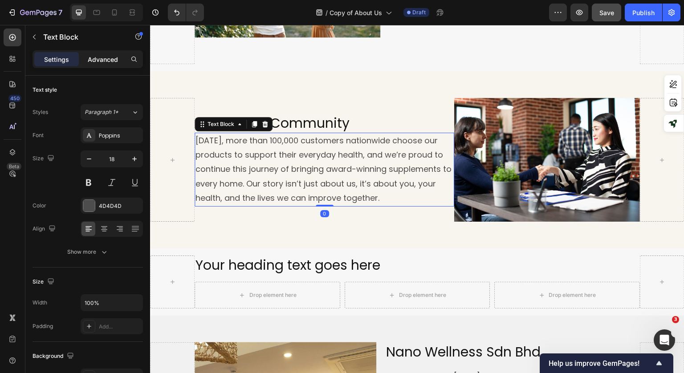
click at [96, 56] on p "Advanced" at bounding box center [103, 59] width 30 height 9
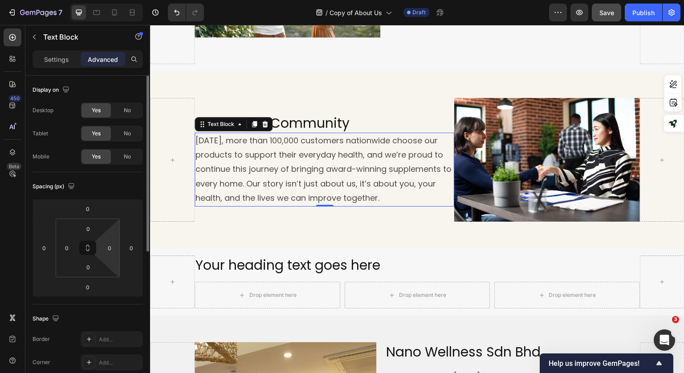
click at [113, 254] on div "0" at bounding box center [110, 248] width 18 height 14
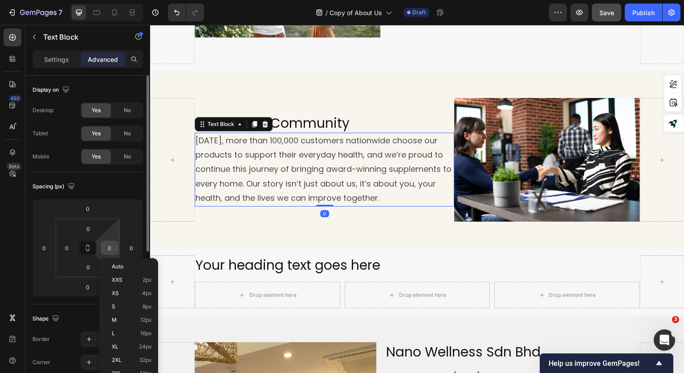
click at [113, 251] on input "0" at bounding box center [109, 247] width 13 height 13
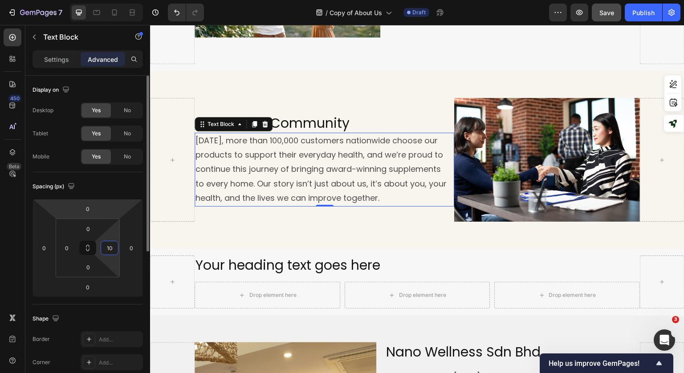
type input "10"
click at [118, 0] on html "7 Version history / Copy of About Us Draft Preview Save Publish 450 Beta Sectio…" at bounding box center [342, 0] width 684 height 0
click at [134, 183] on div "Spacing (px)" at bounding box center [87, 186] width 110 height 14
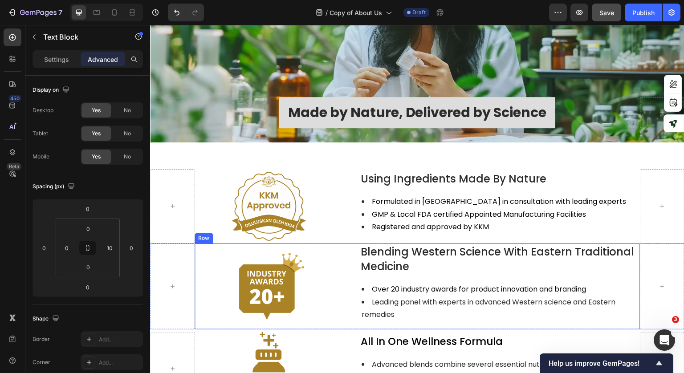
scroll to position [1646, 0]
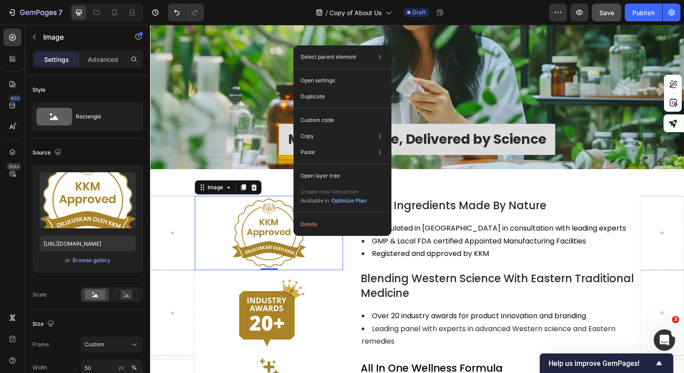
click at [272, 225] on img at bounding box center [268, 233] width 74 height 74
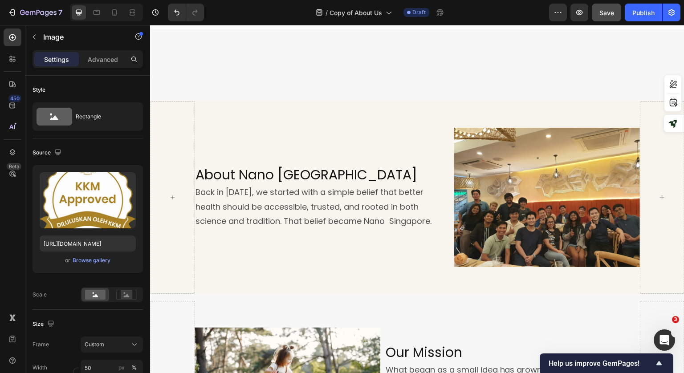
scroll to position [191, 0]
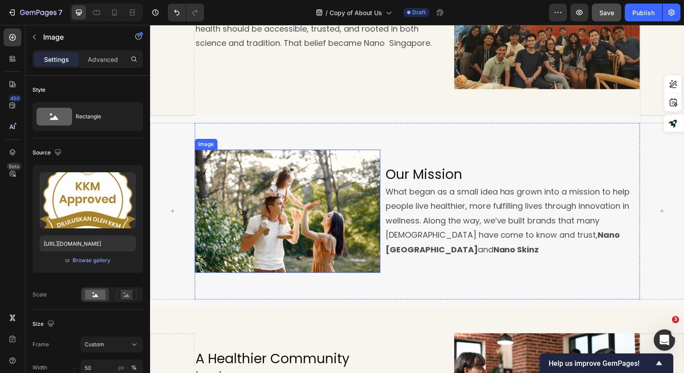
click at [262, 206] on img at bounding box center [287, 212] width 186 height 124
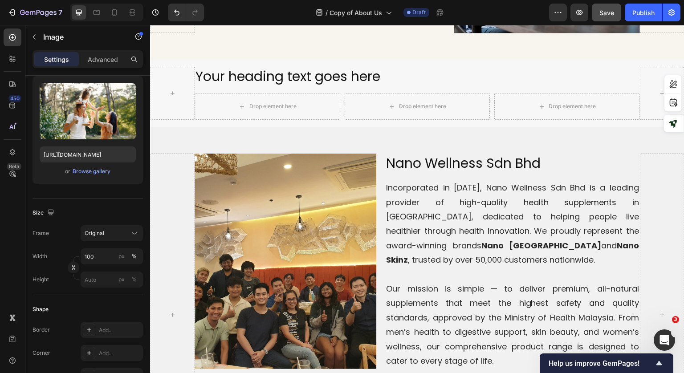
scroll to position [534, 0]
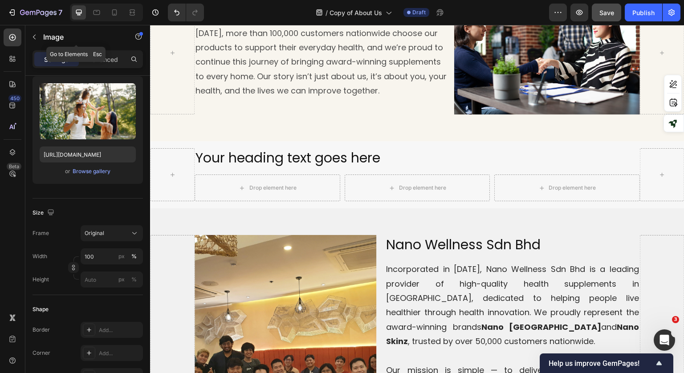
click at [35, 39] on icon "button" at bounding box center [34, 36] width 7 height 7
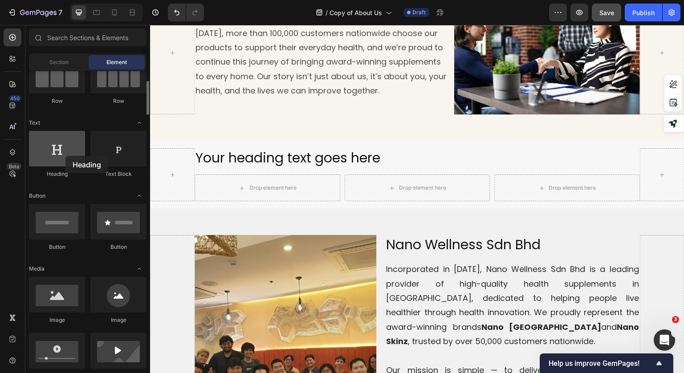
click at [65, 156] on div at bounding box center [57, 149] width 56 height 36
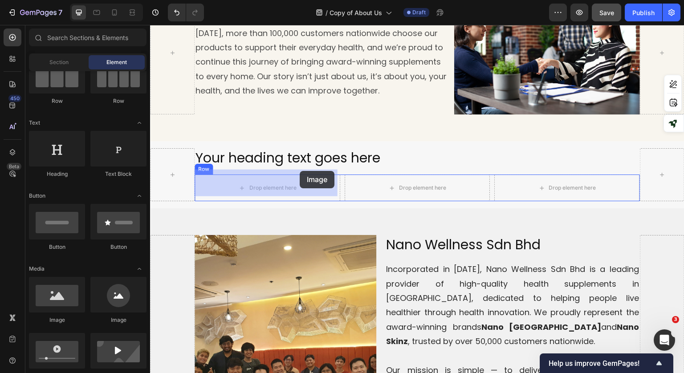
drag, startPoint x: 209, startPoint y: 315, endPoint x: 294, endPoint y: 174, distance: 164.9
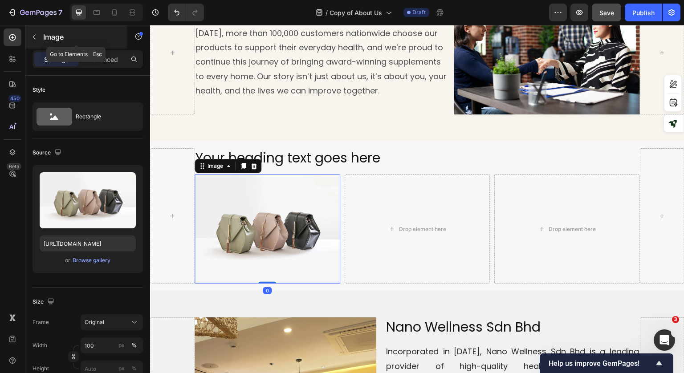
click at [47, 39] on p "Image" at bounding box center [81, 37] width 76 height 11
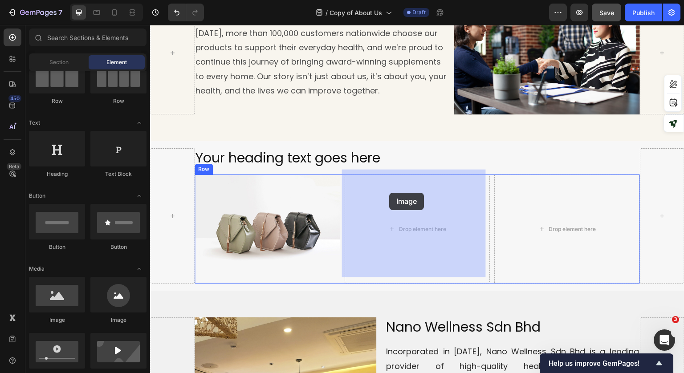
drag, startPoint x: 211, startPoint y: 326, endPoint x: 240, endPoint y: 124, distance: 204.5
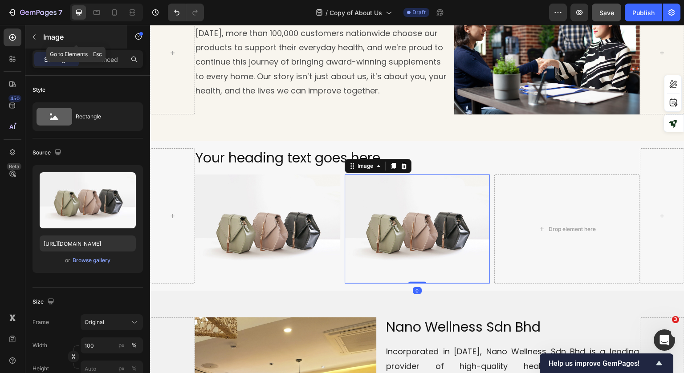
click at [48, 36] on p "Image" at bounding box center [81, 37] width 76 height 11
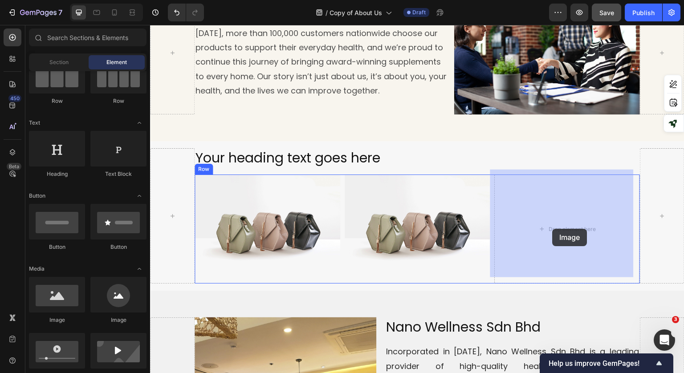
drag, startPoint x: 202, startPoint y: 316, endPoint x: 552, endPoint y: 220, distance: 363.2
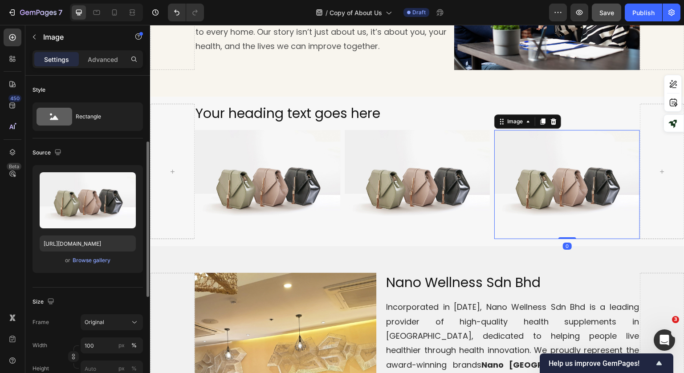
scroll to position [44, 0]
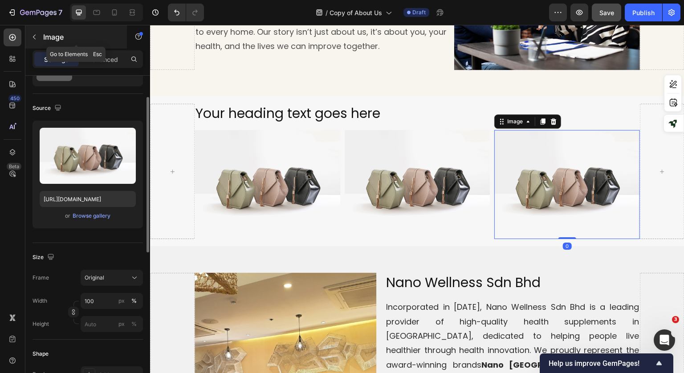
click at [42, 33] on div "Image" at bounding box center [75, 36] width 101 height 23
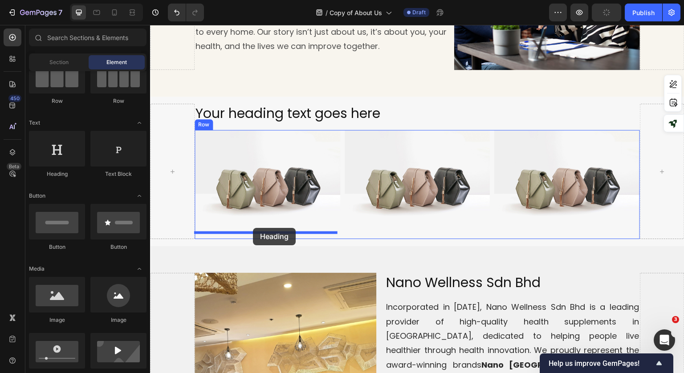
drag, startPoint x: 216, startPoint y: 185, endPoint x: 253, endPoint y: 228, distance: 56.5
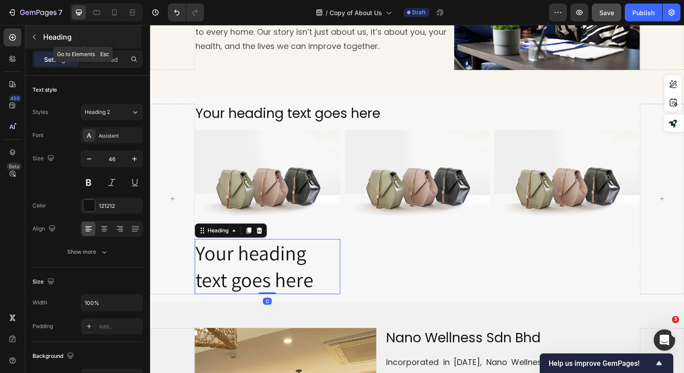
click at [54, 35] on p "Heading" at bounding box center [91, 37] width 96 height 11
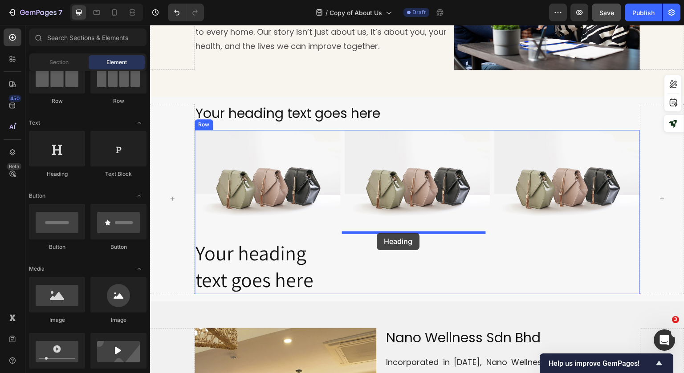
drag, startPoint x: 214, startPoint y: 178, endPoint x: 267, endPoint y: 187, distance: 54.3
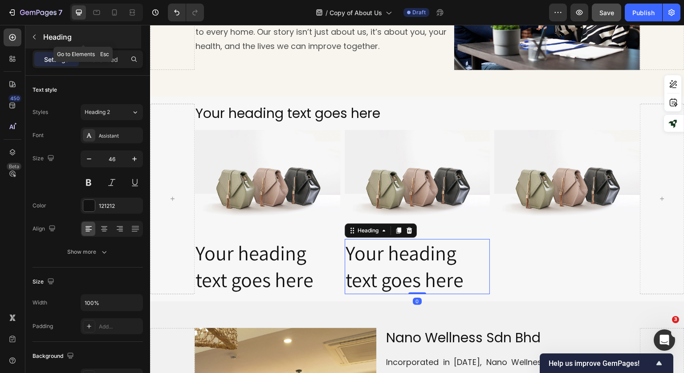
click at [36, 36] on icon "button" at bounding box center [34, 36] width 7 height 7
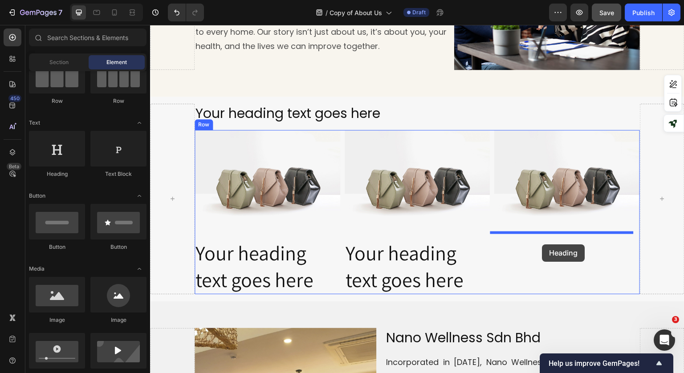
drag, startPoint x: 214, startPoint y: 189, endPoint x: 542, endPoint y: 244, distance: 332.1
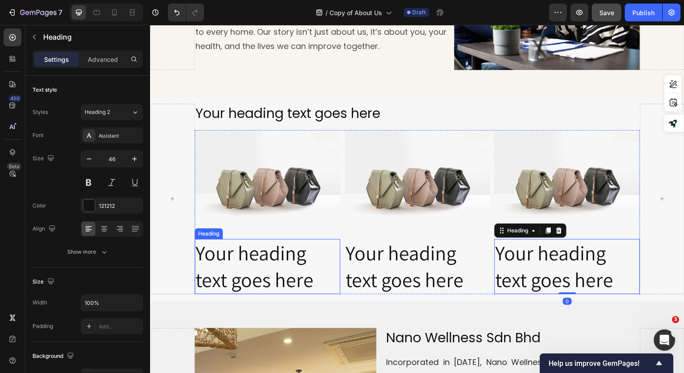
click at [287, 271] on h2 "Your heading text goes here" at bounding box center [267, 266] width 146 height 55
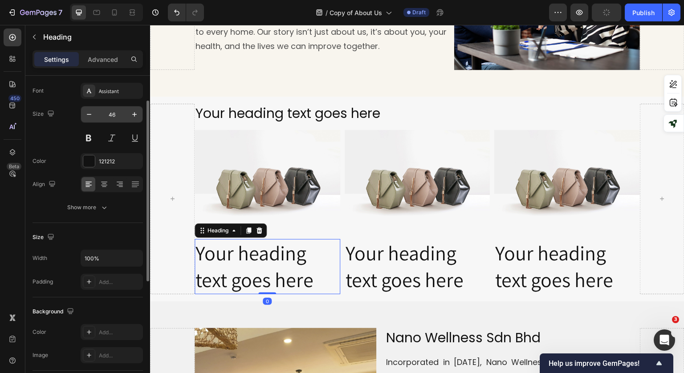
click at [112, 116] on input "46" at bounding box center [111, 114] width 29 height 16
type input "25"
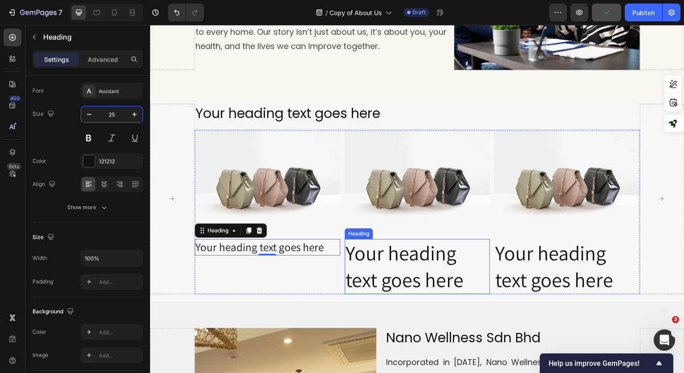
click at [427, 264] on h2 "Your heading text goes here" at bounding box center [417, 266] width 146 height 55
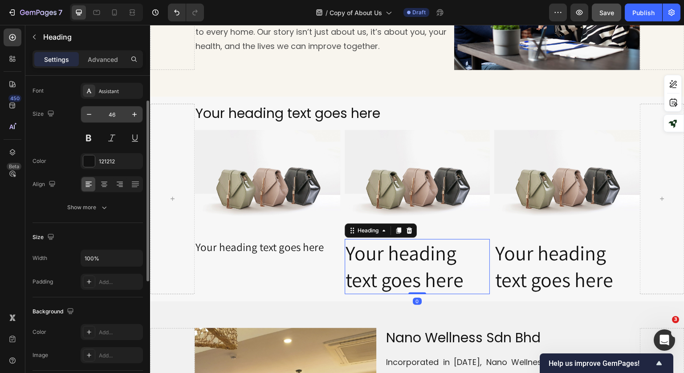
click at [111, 117] on input "46" at bounding box center [111, 114] width 29 height 16
type input "25"
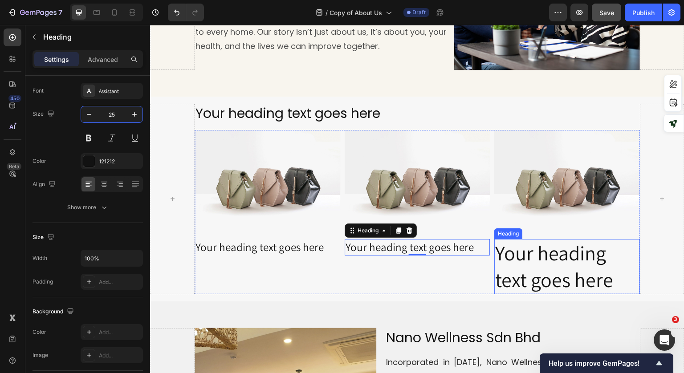
click at [562, 267] on h2 "Your heading text goes here" at bounding box center [567, 266] width 146 height 55
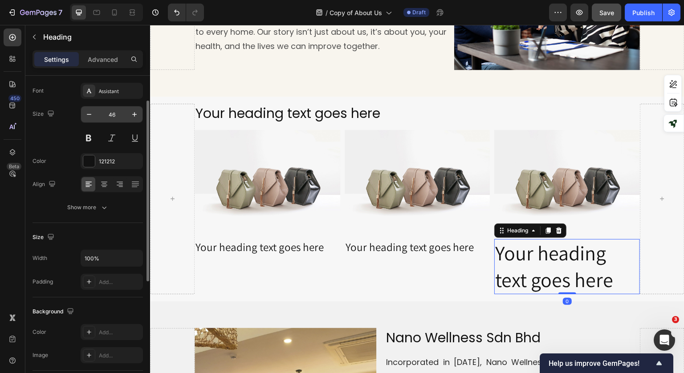
click at [111, 113] on input "46" at bounding box center [111, 114] width 29 height 16
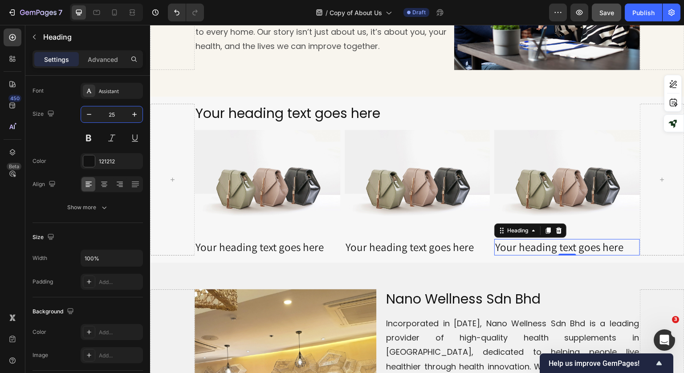
type input "25"
